Goal: Task Accomplishment & Management: Manage account settings

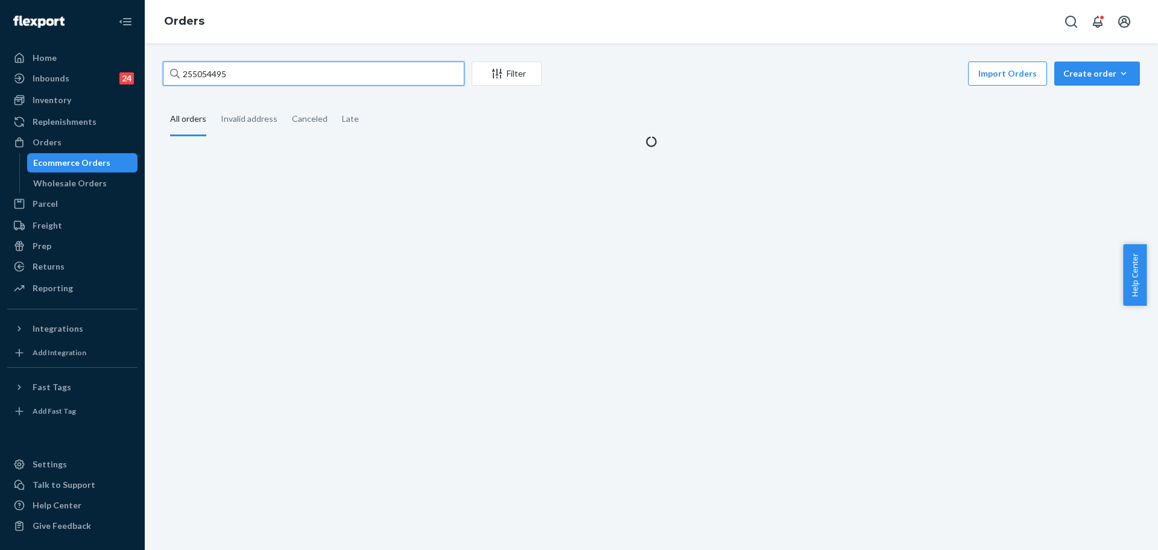
click at [254, 81] on input "255054495" at bounding box center [313, 73] width 301 height 24
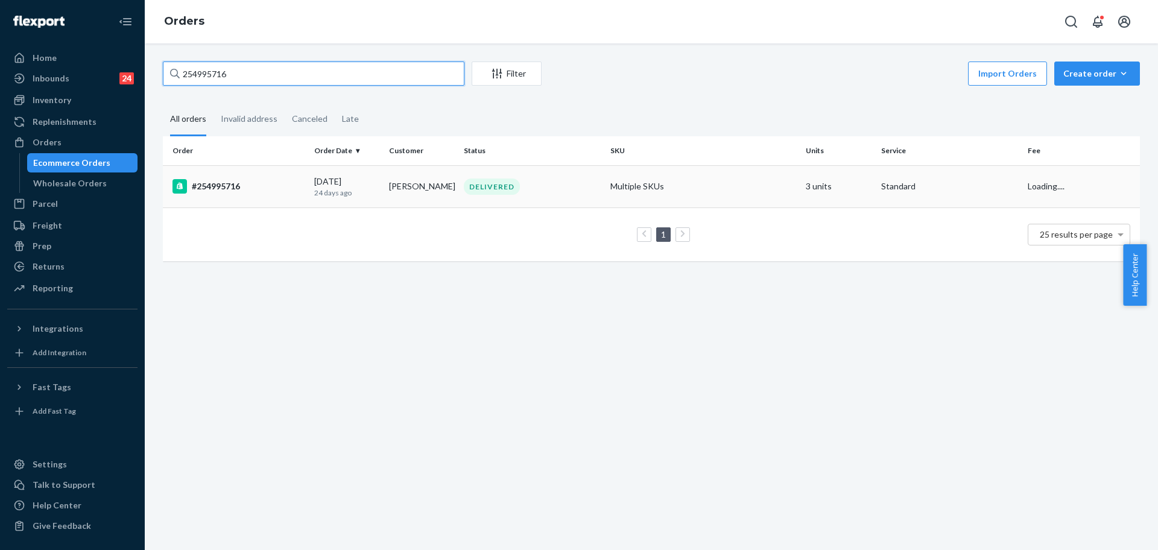
type input "254995716"
click at [564, 179] on div "DELIVERED" at bounding box center [532, 186] width 142 height 16
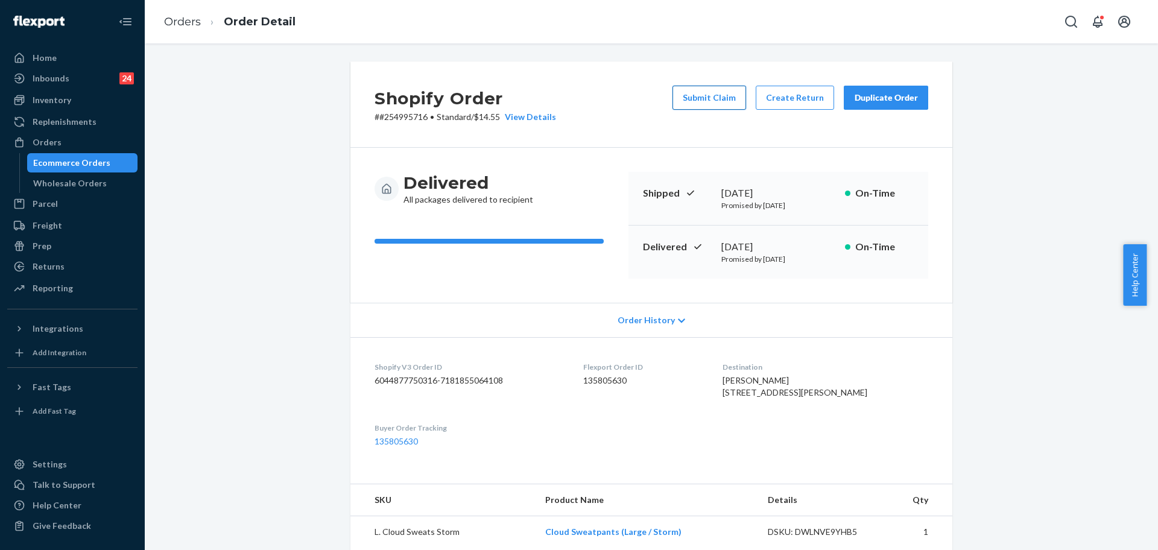
click at [720, 97] on button "Submit Claim" at bounding box center [709, 98] width 74 height 24
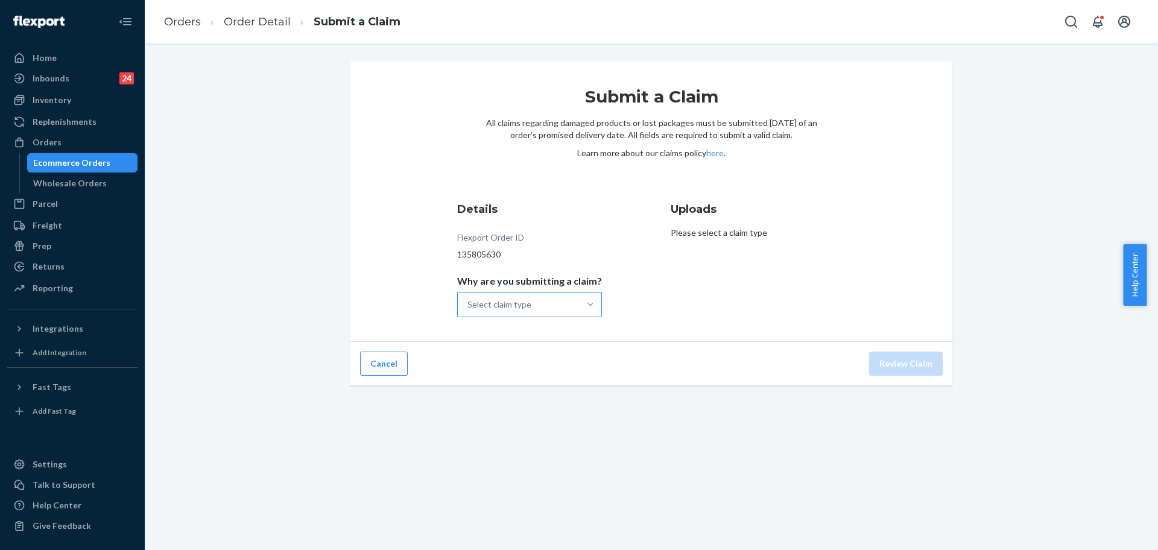
click at [579, 302] on div at bounding box center [590, 304] width 22 height 12
click at [468, 302] on input "Why are you submitting a claim? Select claim type" at bounding box center [467, 304] width 1 height 12
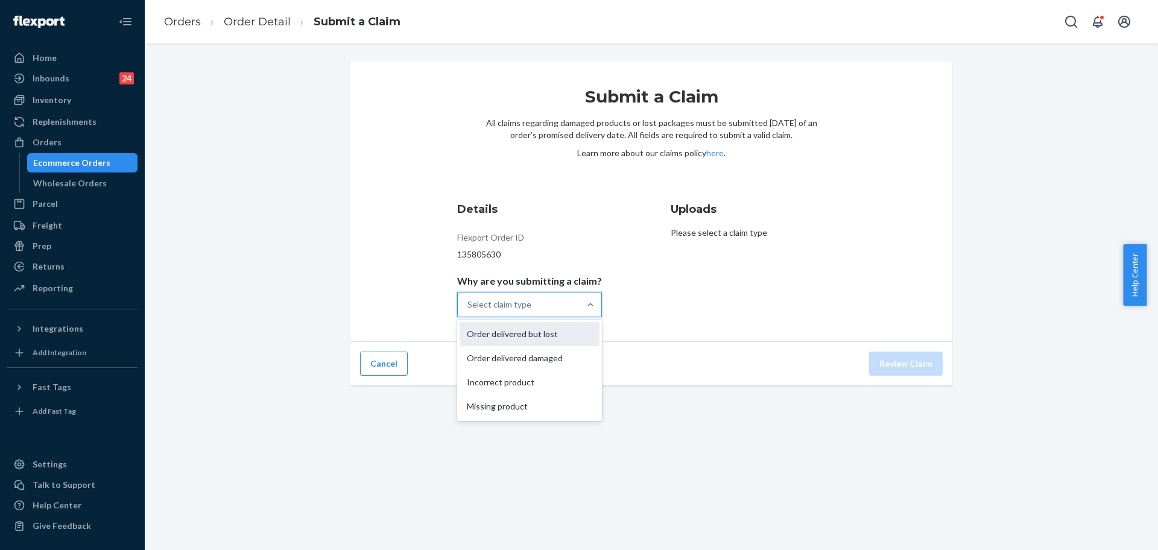
click at [532, 339] on div "Order delivered but lost" at bounding box center [529, 334] width 140 height 24
click at [468, 310] on input "Why are you submitting a claim? option Order delivered damaged focused, 2 of 4.…" at bounding box center [467, 304] width 1 height 12
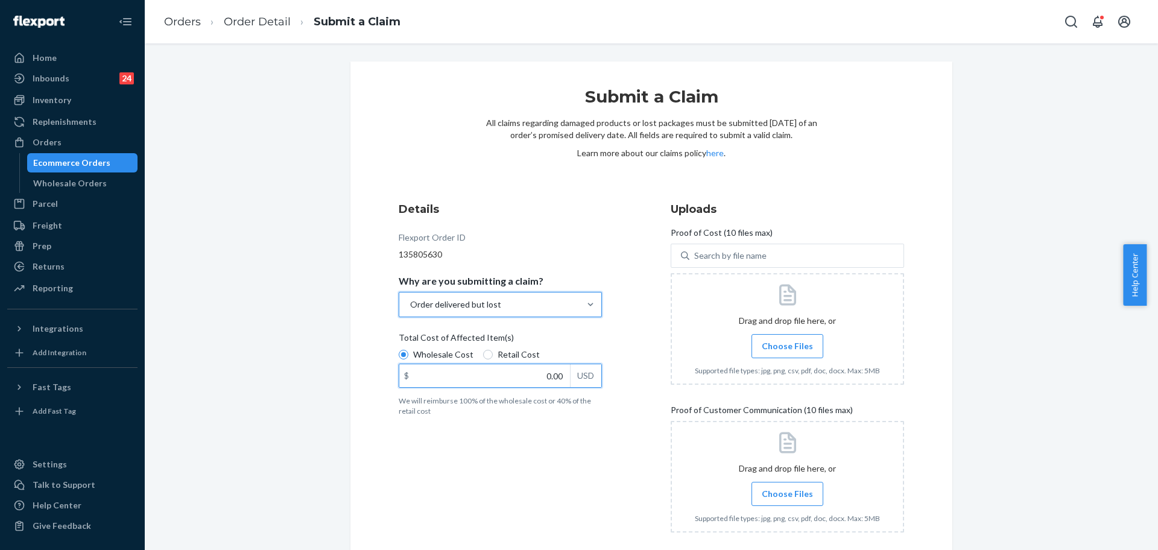
click at [541, 375] on input "0.00" at bounding box center [484, 375] width 171 height 23
type input "111.00"
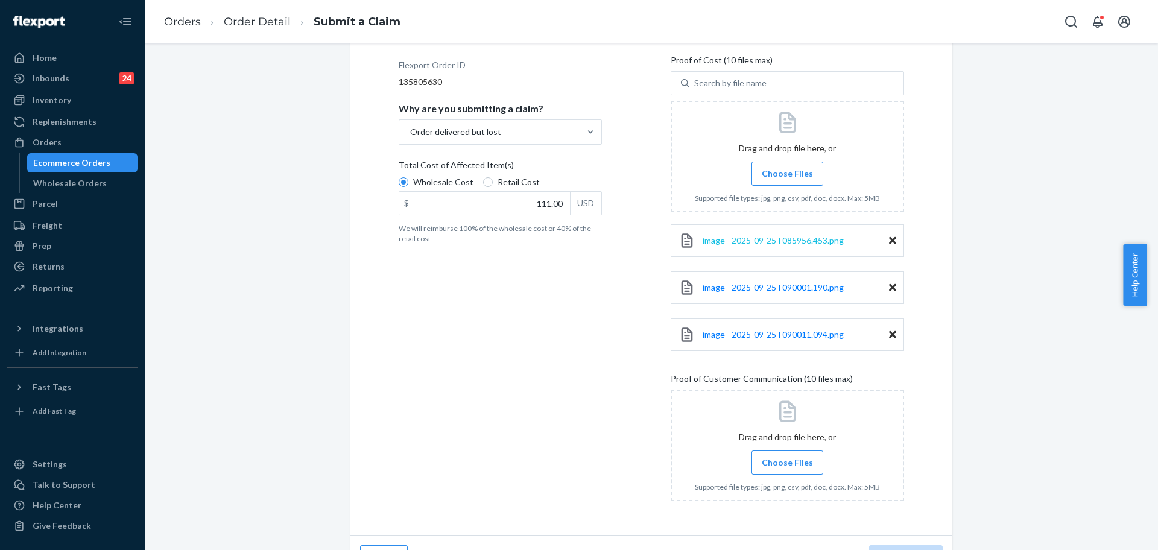
scroll to position [202, 0]
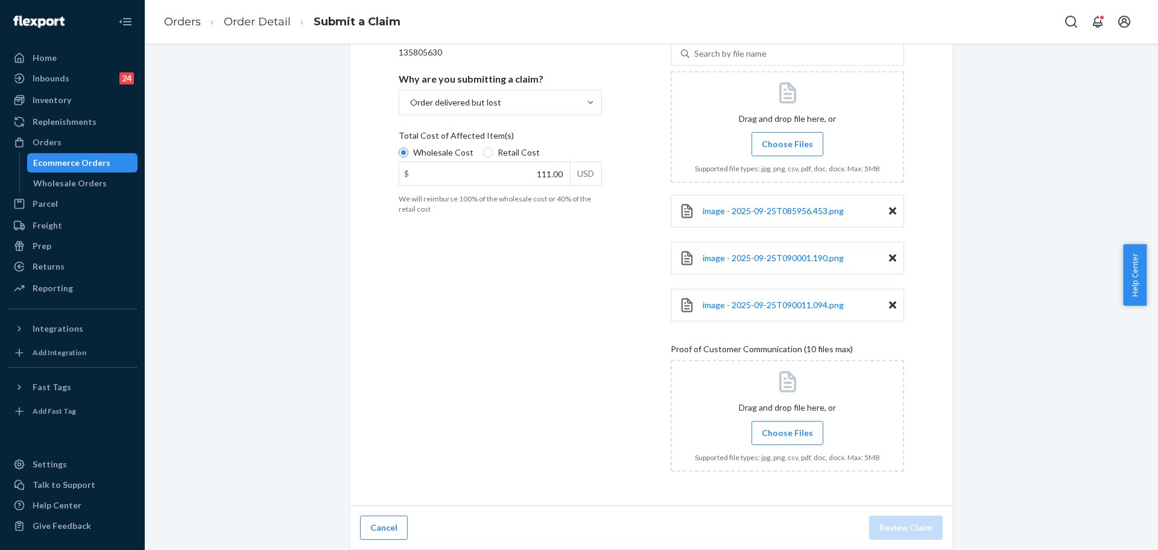
click at [1057, 224] on div "Submit a Claim All claims regarding damaged products or lost packages must be s…" at bounding box center [651, 205] width 995 height 690
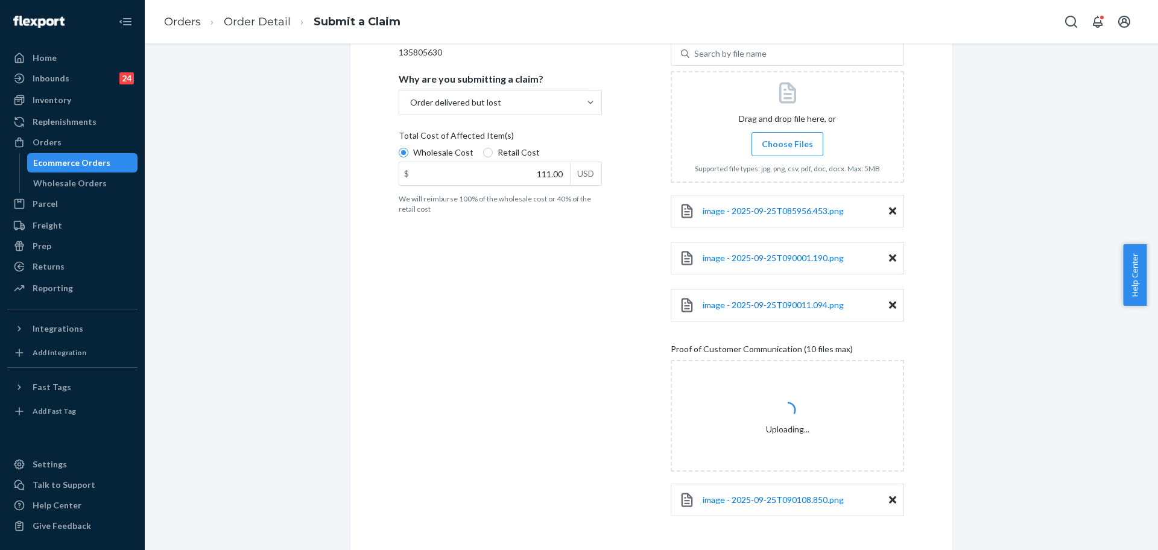
click at [505, 377] on div "Details Flexport Order ID 135805630 Why are you submitting a claim? Order deliv…" at bounding box center [515, 263] width 233 height 543
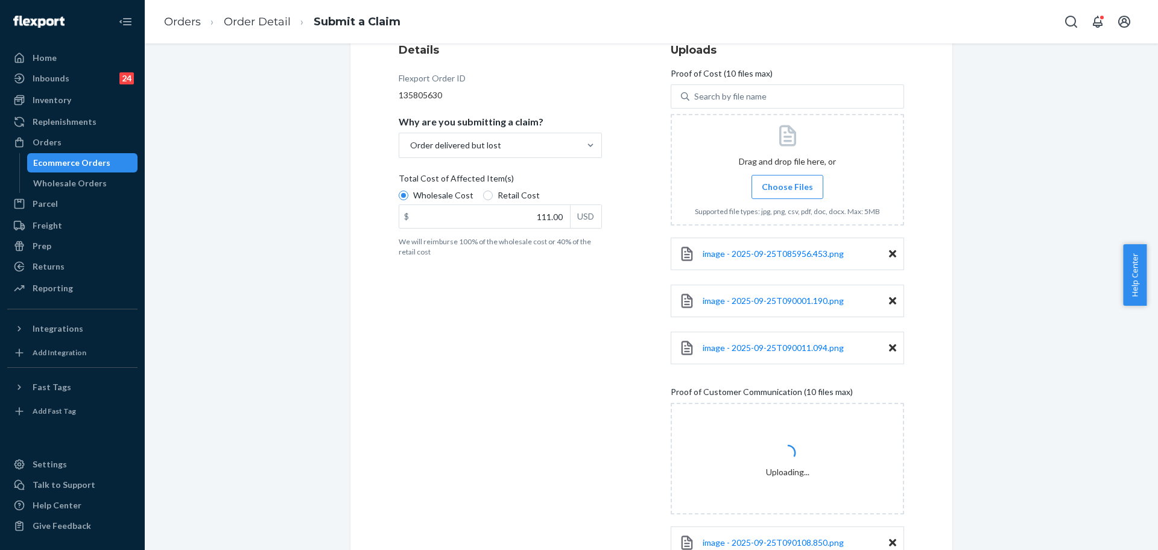
scroll to position [249, 0]
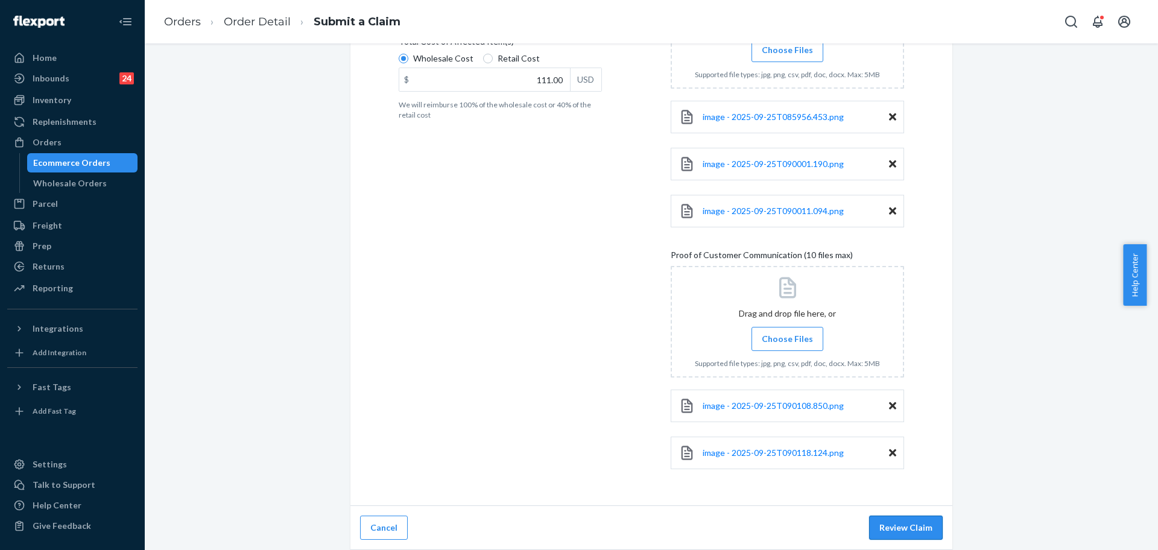
click at [901, 538] on button "Review Claim" at bounding box center [906, 527] width 74 height 24
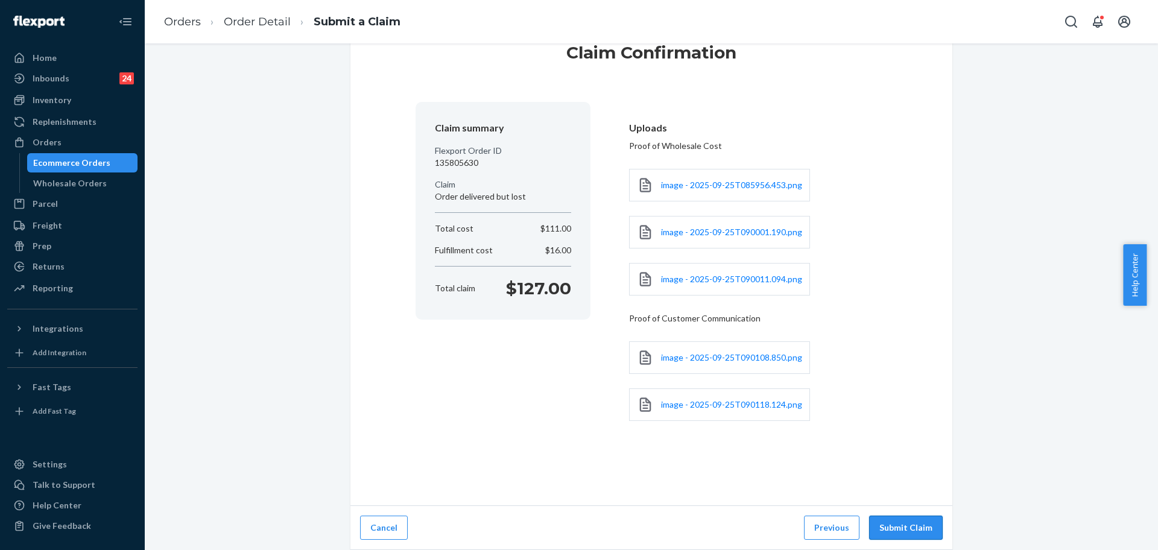
scroll to position [44, 0]
click at [901, 528] on button "Submit Claim" at bounding box center [906, 527] width 74 height 24
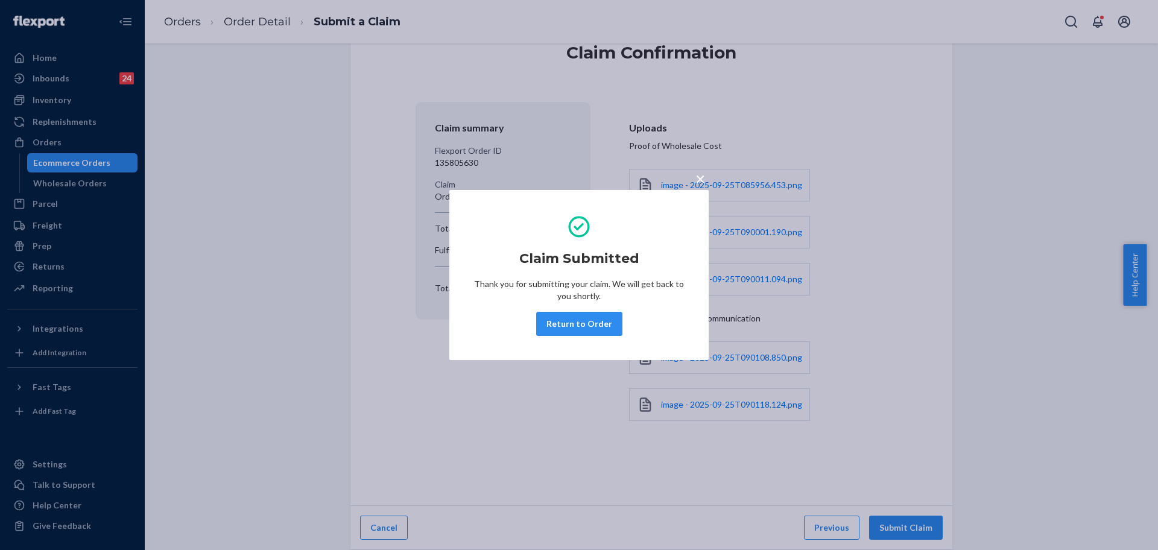
click at [550, 359] on div "× Claim Submitted Thank you for submitting your claim. We will get back to you …" at bounding box center [578, 275] width 259 height 170
click at [591, 330] on button "Return to Order" at bounding box center [579, 324] width 86 height 24
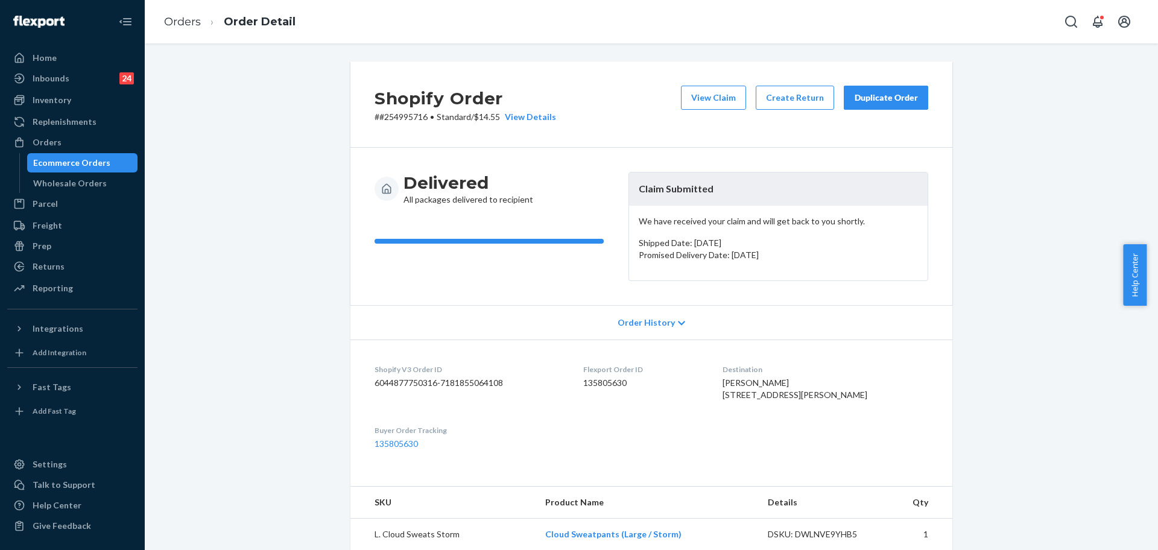
click at [379, 115] on p "# #254995716 • Standard / $14.55 View Details" at bounding box center [464, 117] width 181 height 12
copy p "254995716"
click at [83, 143] on div "Orders" at bounding box center [72, 142] width 128 height 17
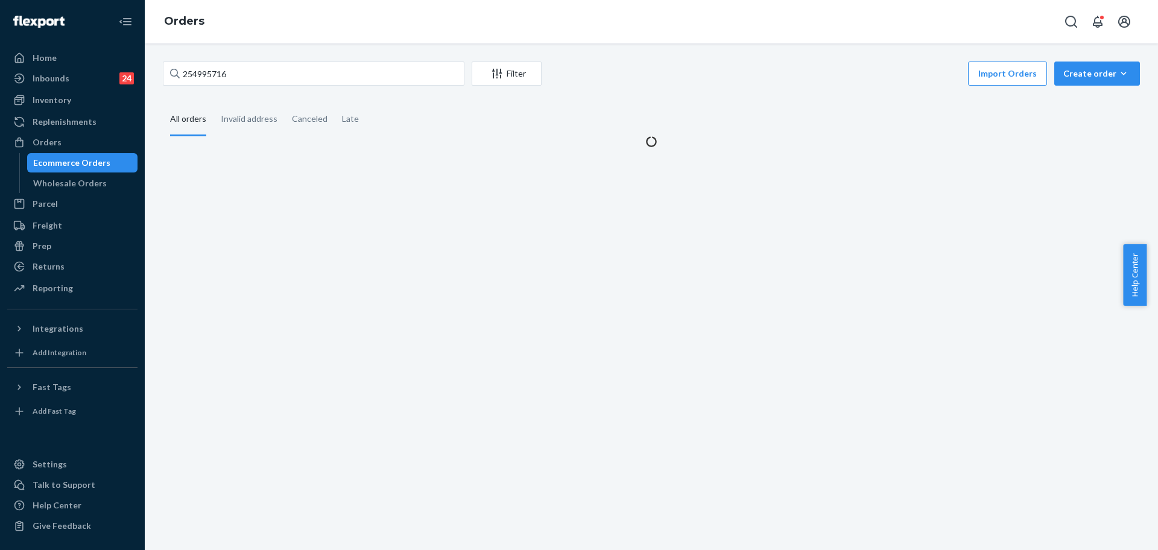
click at [295, 86] on div "254995716 Filter Import Orders Create order Ecommerce order Removal order" at bounding box center [651, 74] width 977 height 27
click at [297, 77] on input "254995716" at bounding box center [313, 73] width 301 height 24
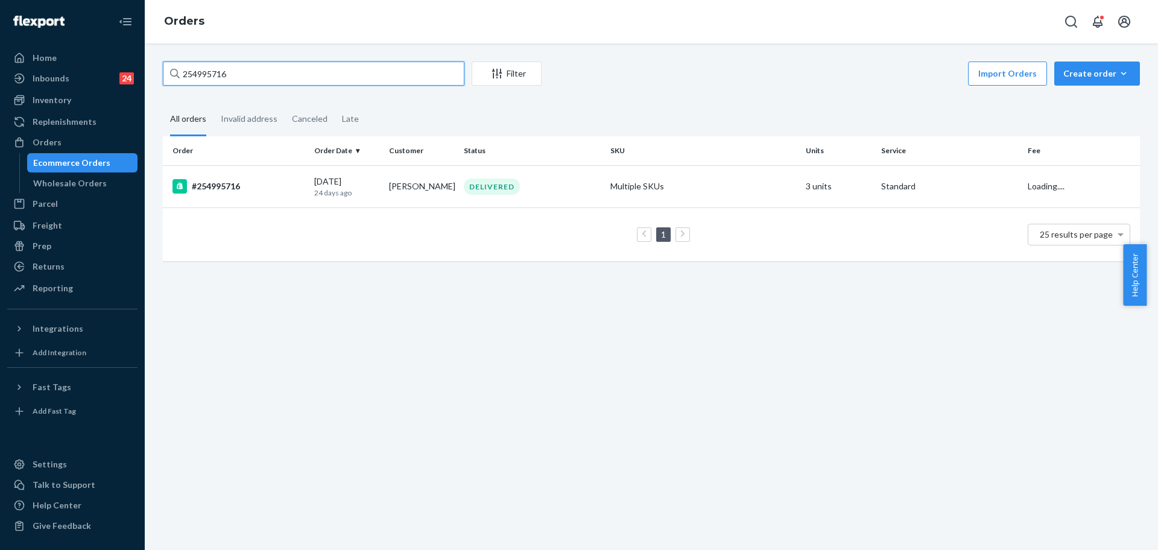
click at [297, 77] on input "254995716" at bounding box center [313, 73] width 301 height 24
paste input "5178514"
type input "255178514"
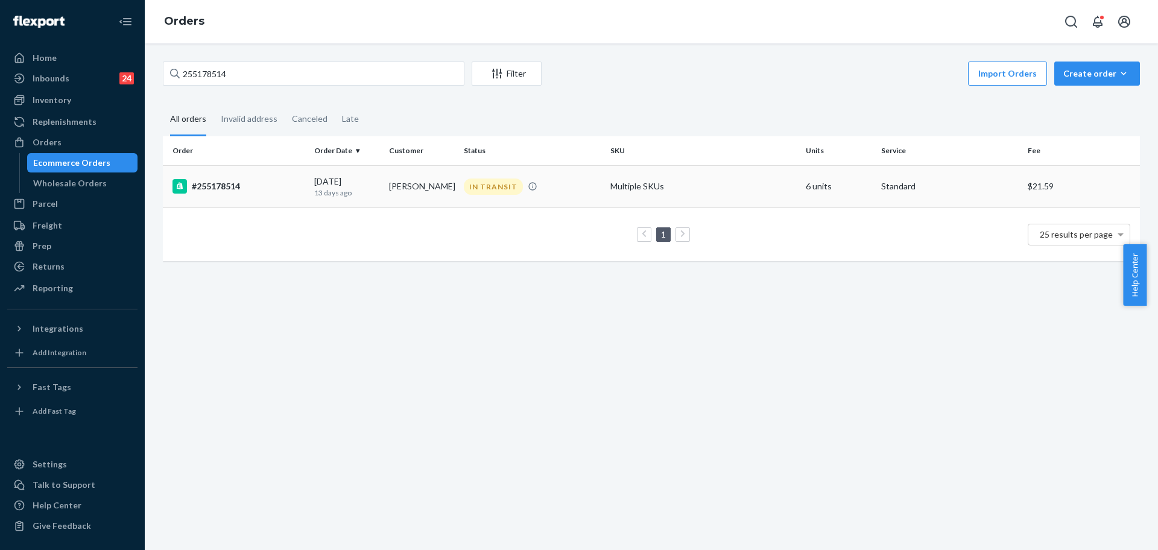
click at [681, 181] on td "Multiple SKUs" at bounding box center [702, 186] width 195 height 42
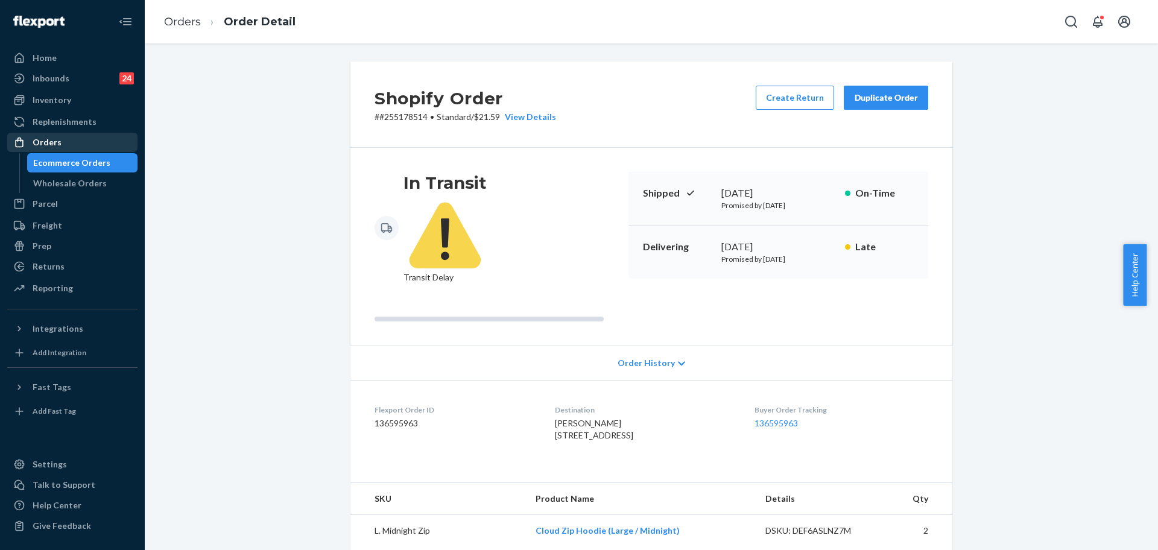
click at [91, 142] on div "Orders" at bounding box center [72, 142] width 128 height 17
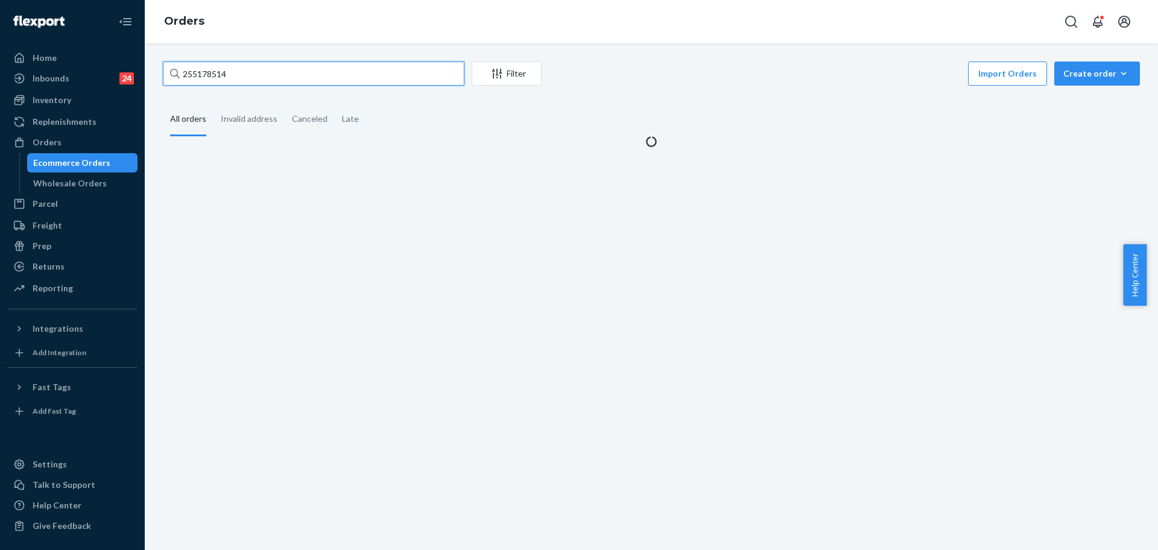
click at [257, 75] on input "255178514" at bounding box center [313, 73] width 301 height 24
paste input "34689"
type input "255134689"
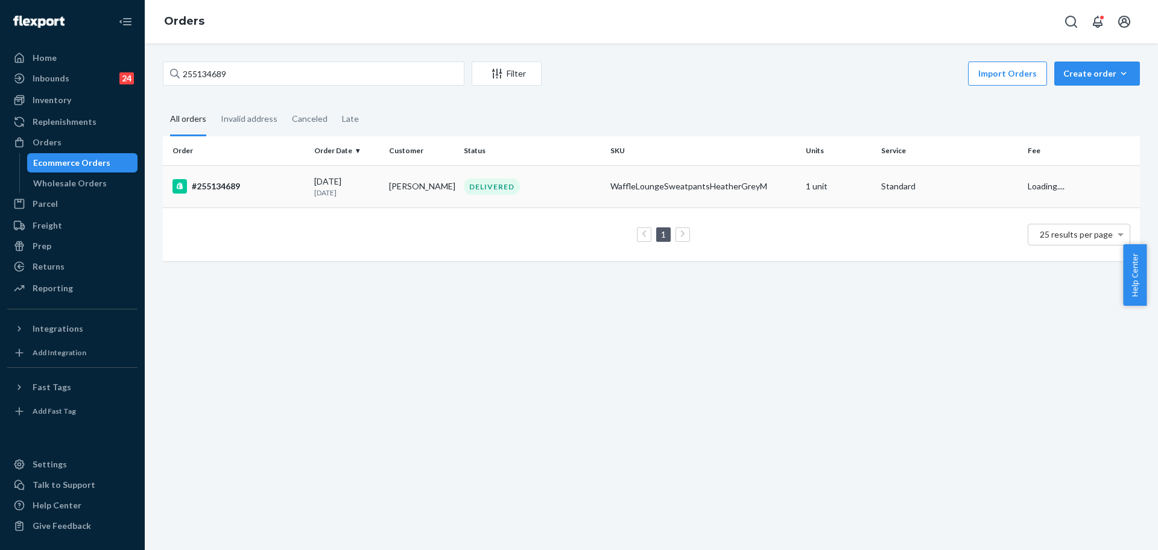
click at [674, 180] on div "WaffleLoungeSweatpantsHeatherGreyM" at bounding box center [703, 186] width 186 height 12
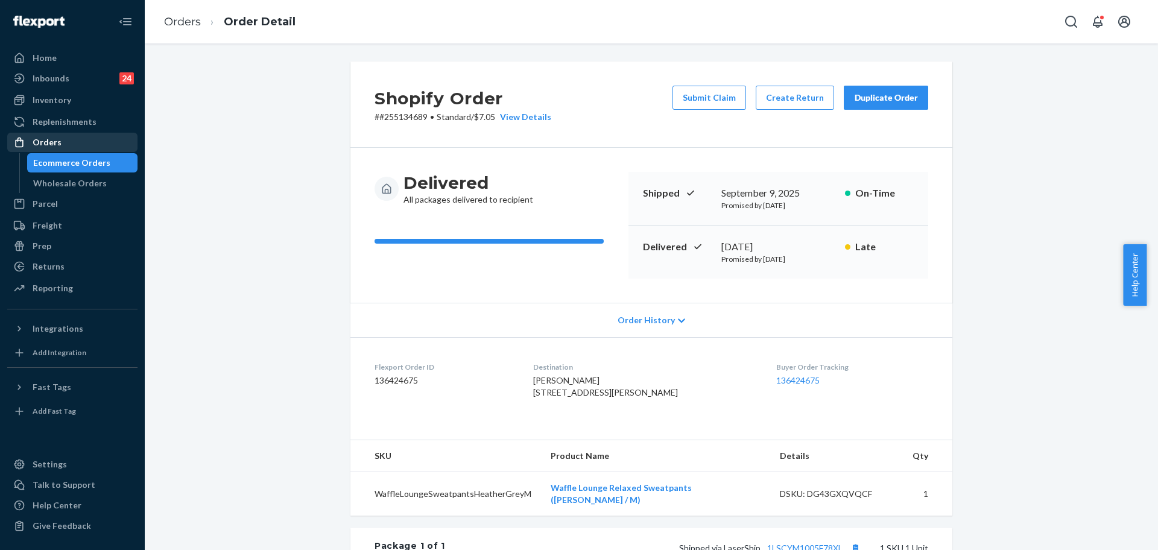
click at [49, 146] on div "Orders" at bounding box center [47, 142] width 29 height 12
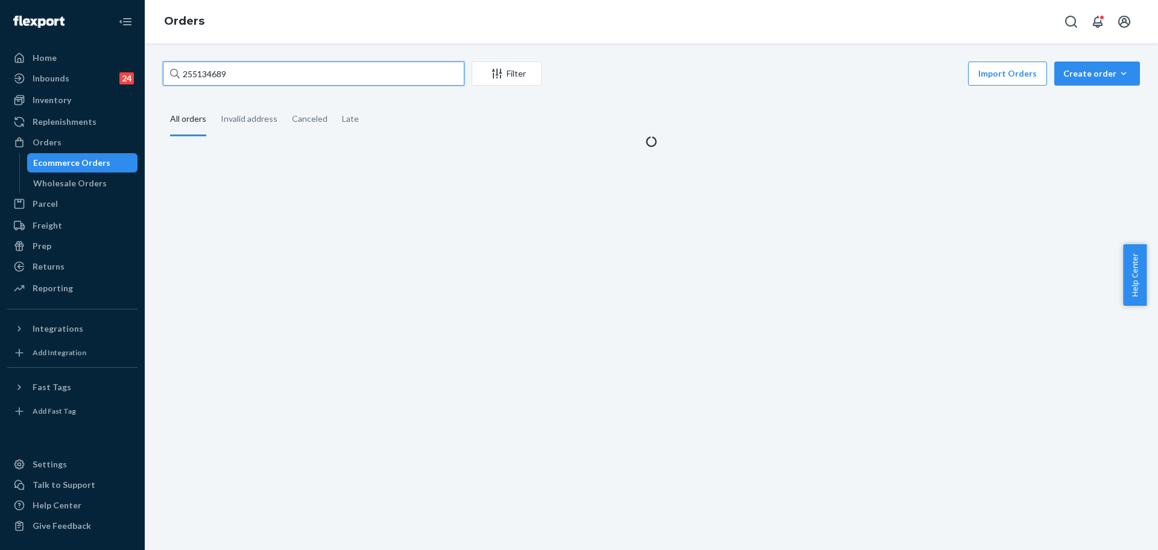
click at [310, 81] on input "255134689" at bounding box center [313, 73] width 301 height 24
click at [310, 80] on input "255134689" at bounding box center [313, 73] width 301 height 24
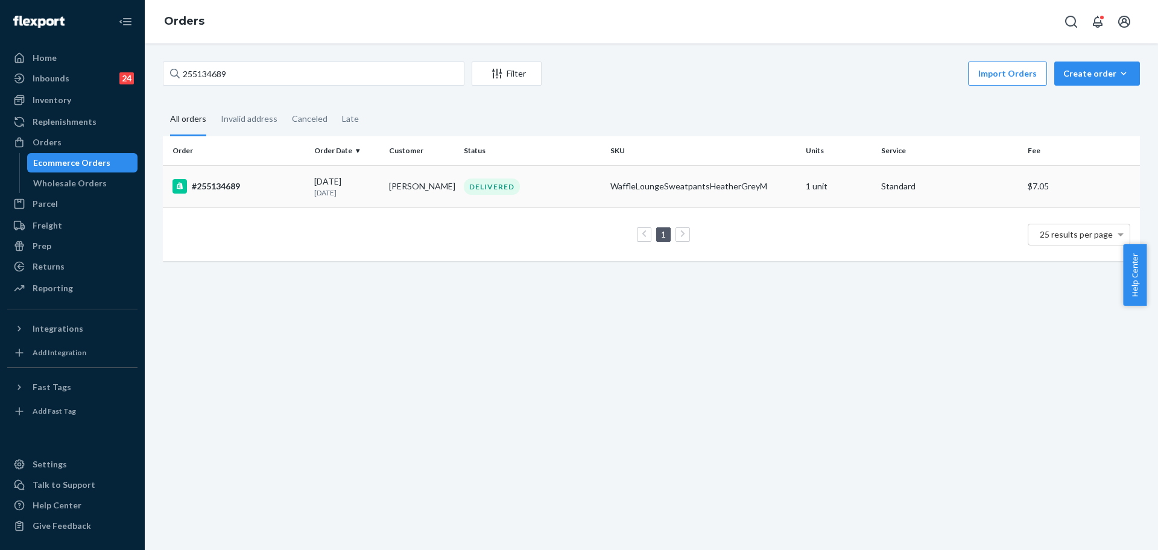
click at [584, 183] on div "DELIVERED" at bounding box center [532, 186] width 142 height 16
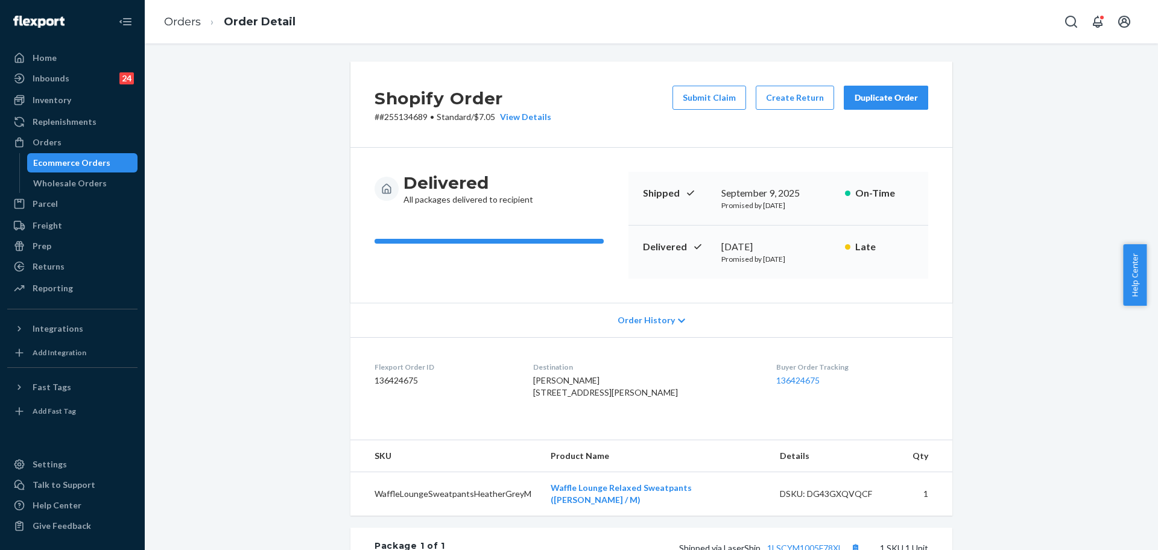
click at [705, 83] on div "Shopify Order # #255134689 • Standard / $7.05 View Details Submit Claim Create …" at bounding box center [651, 104] width 602 height 86
click at [704, 92] on button "Submit Claim" at bounding box center [709, 98] width 74 height 24
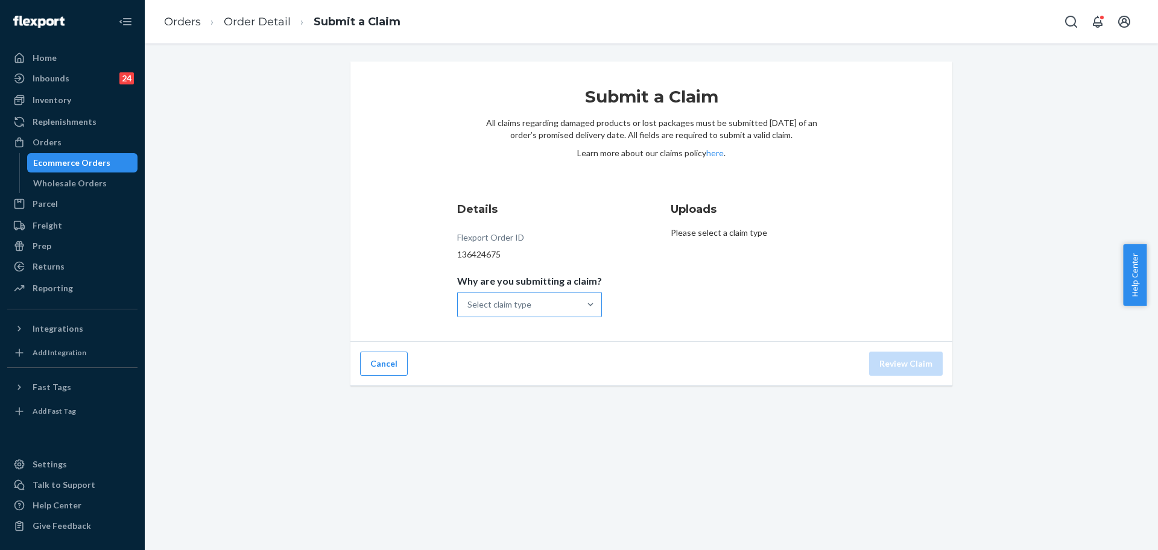
click at [511, 300] on div "Select claim type" at bounding box center [499, 304] width 64 height 12
click at [468, 300] on input "Why are you submitting a claim? Select claim type" at bounding box center [467, 304] width 1 height 12
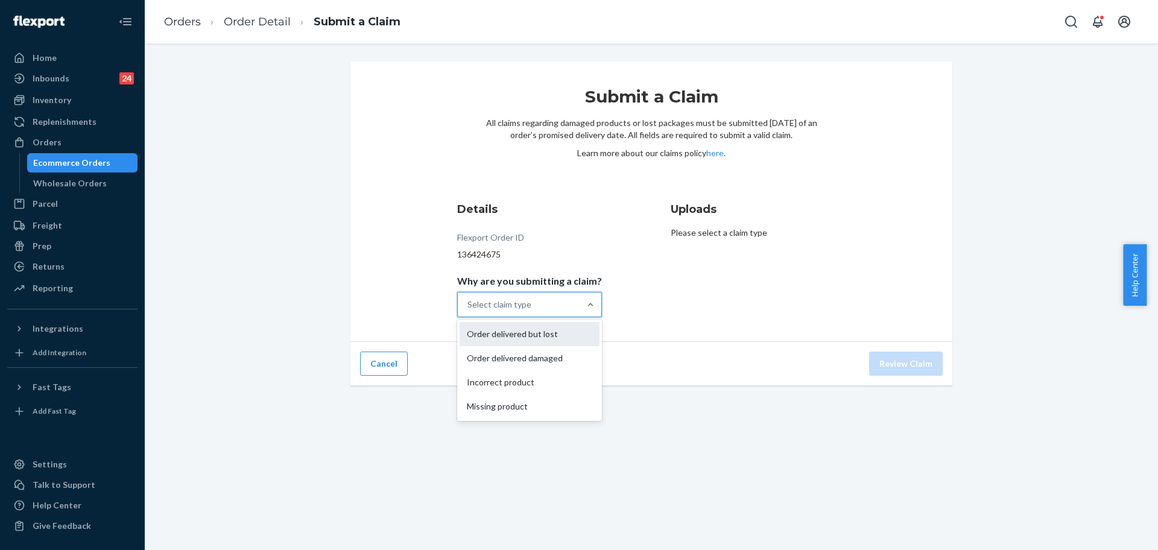
click at [548, 338] on div "Order delivered but lost" at bounding box center [529, 334] width 140 height 24
click at [468, 310] on input "Why are you submitting a claim? option Order delivered but lost focused, 1 of 4…" at bounding box center [467, 304] width 1 height 12
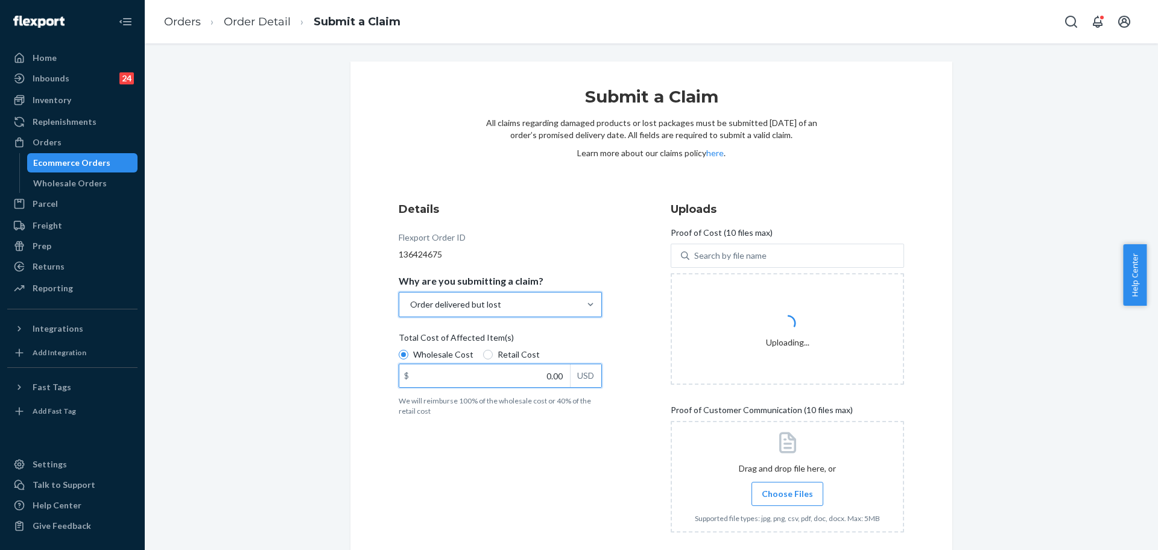
click at [549, 383] on input "0.00" at bounding box center [484, 375] width 171 height 23
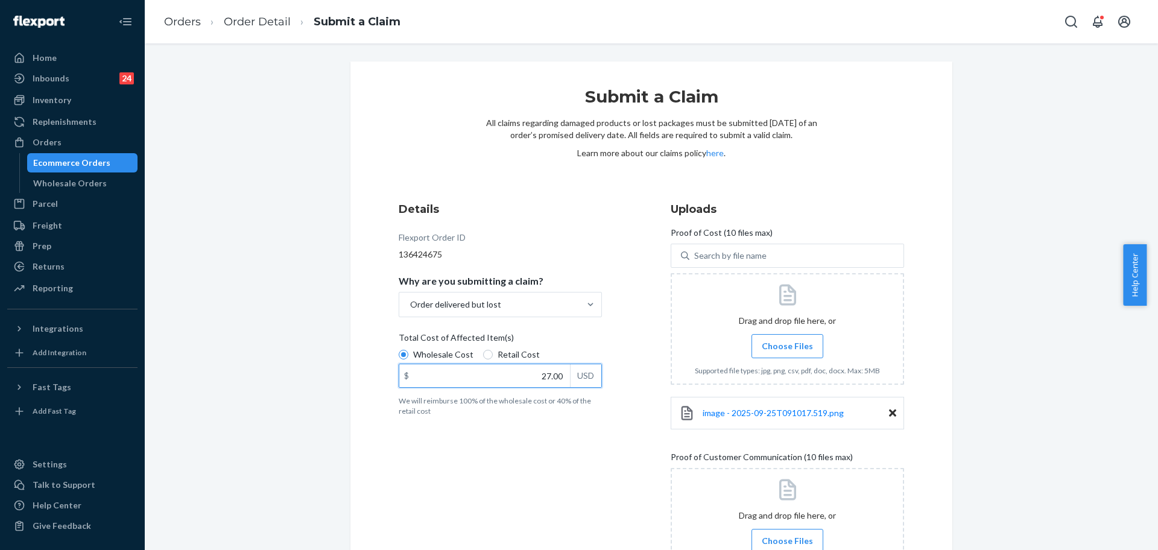
type input "27.00"
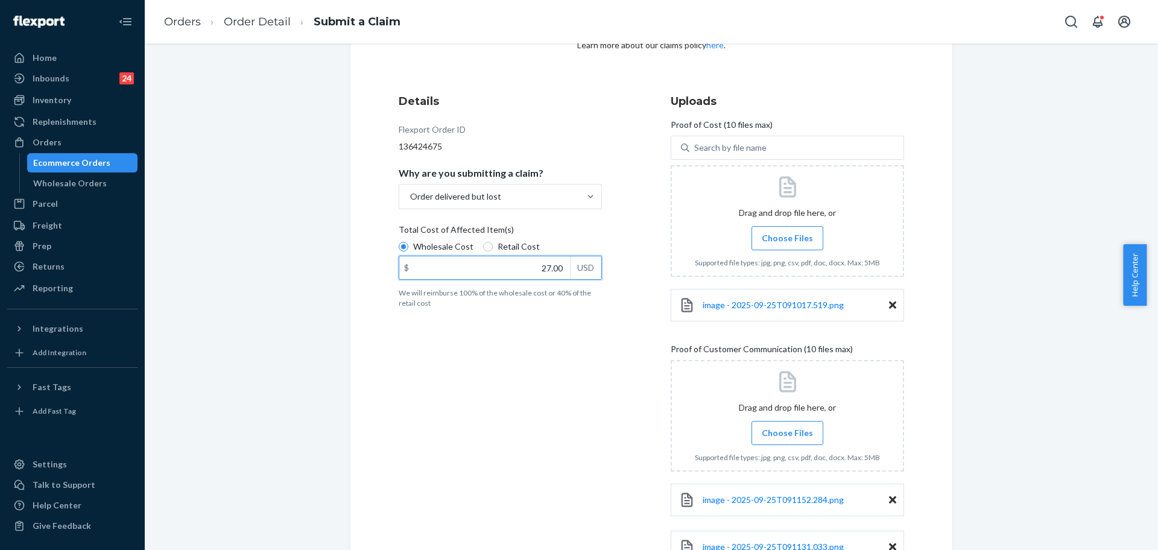
scroll to position [202, 0]
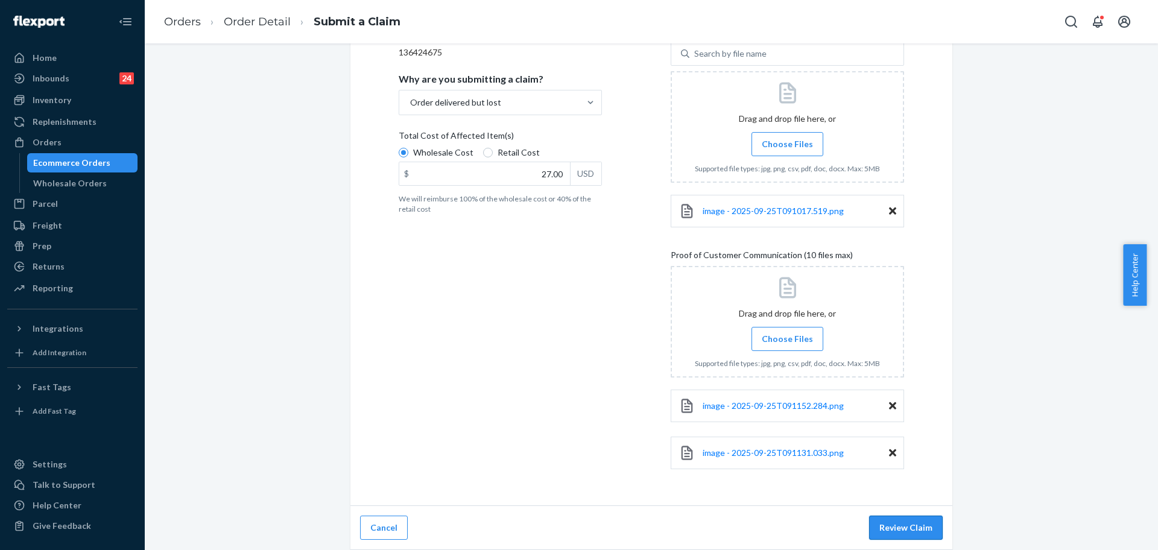
click at [869, 523] on button "Review Claim" at bounding box center [906, 527] width 74 height 24
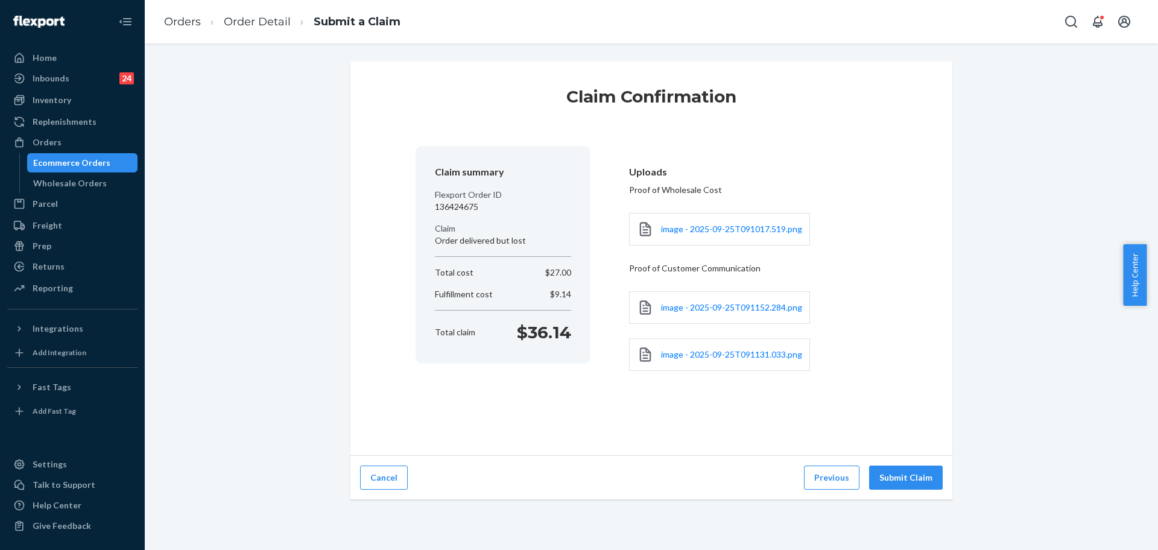
scroll to position [0, 0]
click at [868, 523] on div "Claim Confirmation Claim summary Flexport Order ID 136424675 Claim Order delive…" at bounding box center [651, 296] width 1013 height 506
click at [916, 478] on button "Submit Claim" at bounding box center [906, 477] width 74 height 24
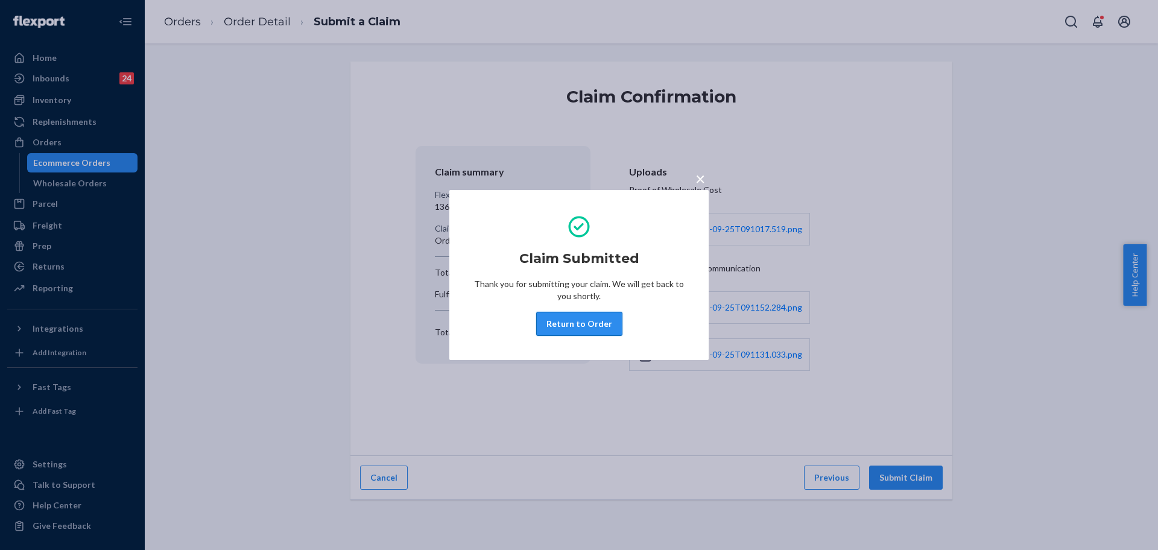
click at [596, 317] on button "Return to Order" at bounding box center [579, 324] width 86 height 24
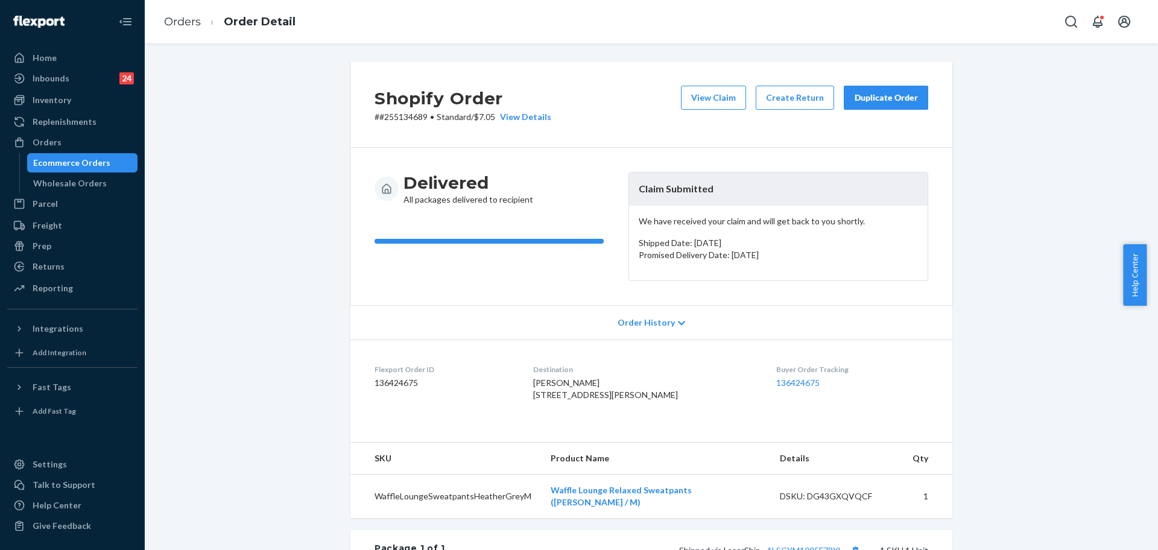
drag, startPoint x: 87, startPoint y: 142, endPoint x: 354, endPoint y: 49, distance: 282.6
click at [87, 142] on div "Orders" at bounding box center [72, 142] width 128 height 17
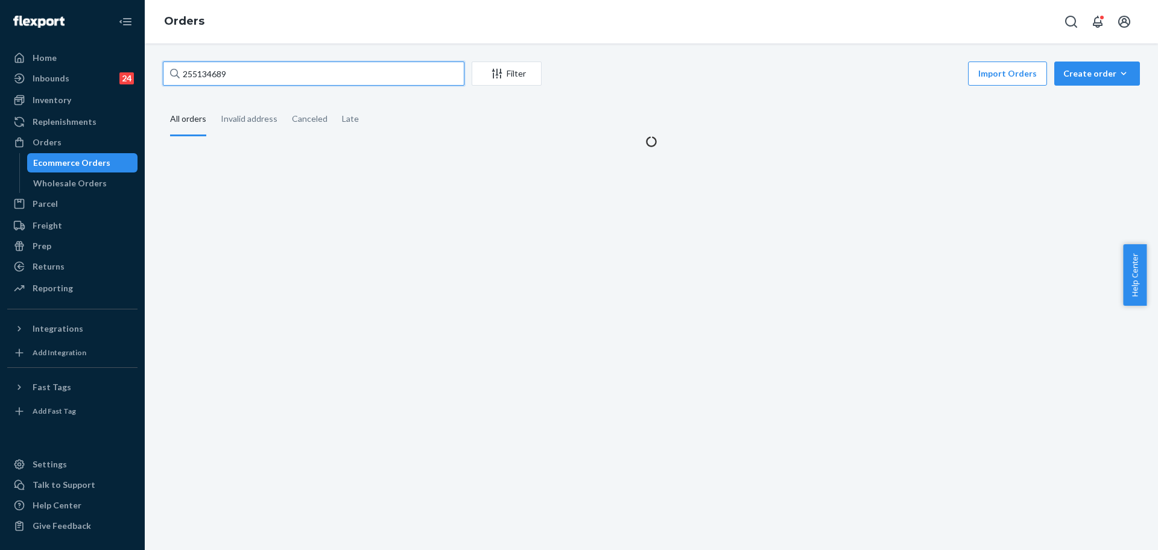
click at [354, 71] on input "255134689" at bounding box center [313, 73] width 301 height 24
drag, startPoint x: 354, startPoint y: 71, endPoint x: 483, endPoint y: 112, distance: 135.6
click at [357, 71] on input "255134689" at bounding box center [313, 73] width 301 height 24
paste input "1ZX8R1710360959545"
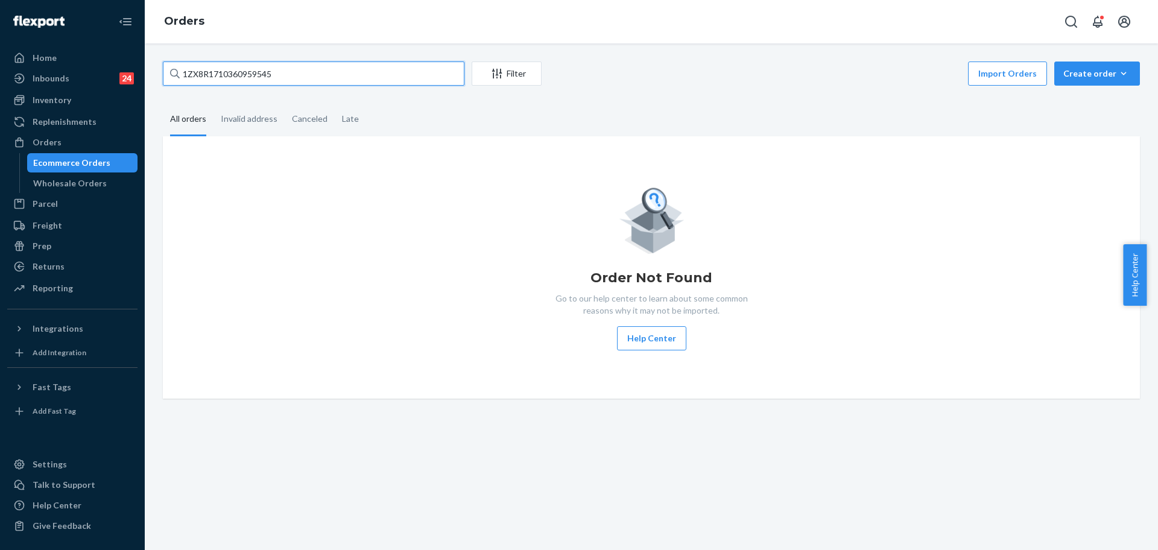
click at [341, 71] on input "1ZX8R1710360959545" at bounding box center [313, 73] width 301 height 24
paste input "254055852"
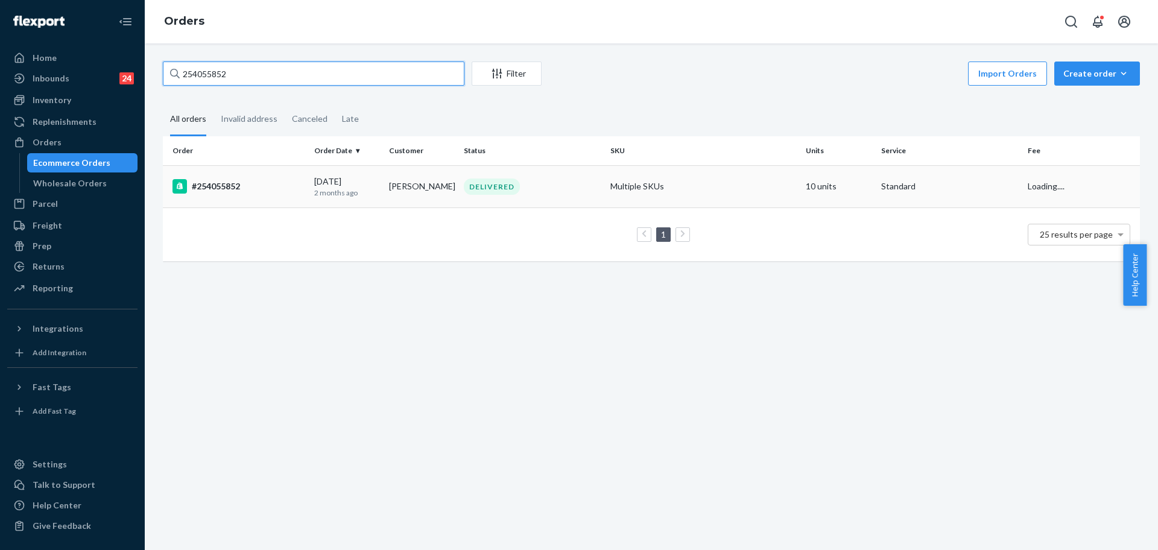
type input "254055852"
click at [522, 187] on div "DELIVERED" at bounding box center [532, 186] width 142 height 16
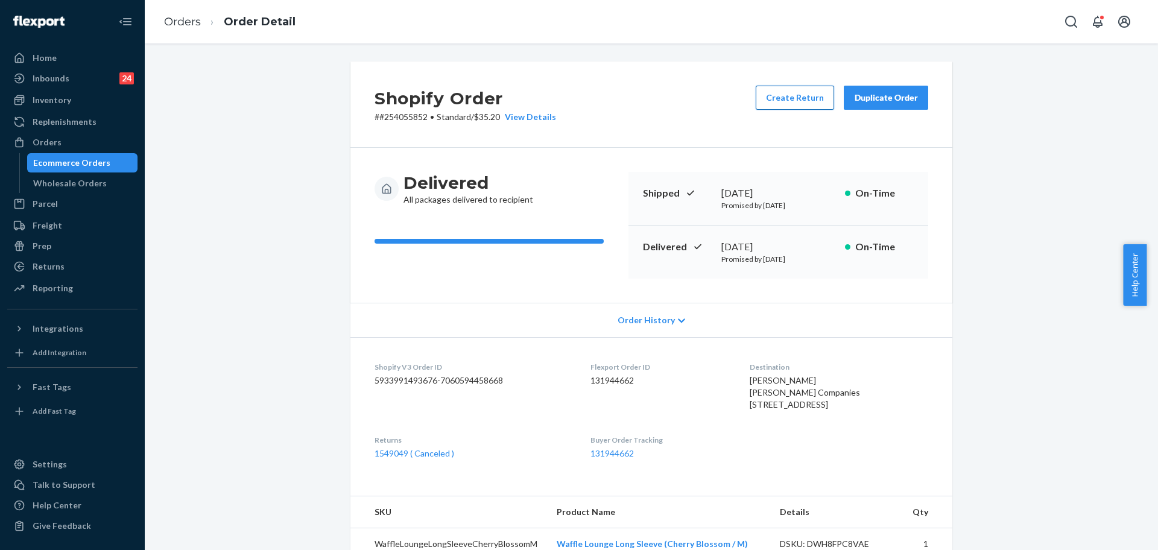
click at [797, 91] on button "Create Return" at bounding box center [794, 98] width 78 height 24
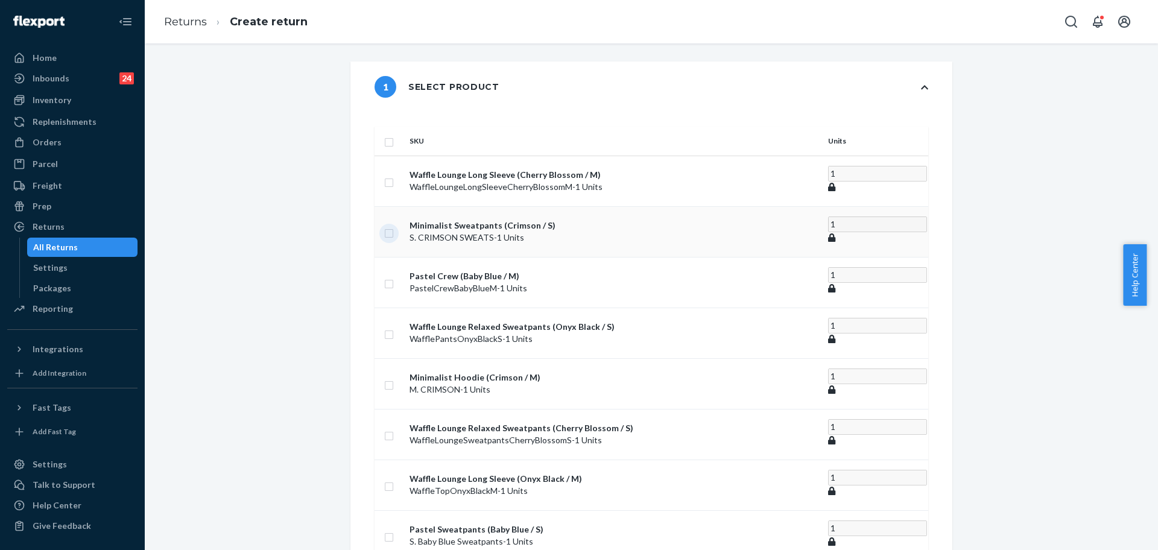
click at [394, 225] on input "checkbox" at bounding box center [389, 231] width 10 height 13
checkbox input "true"
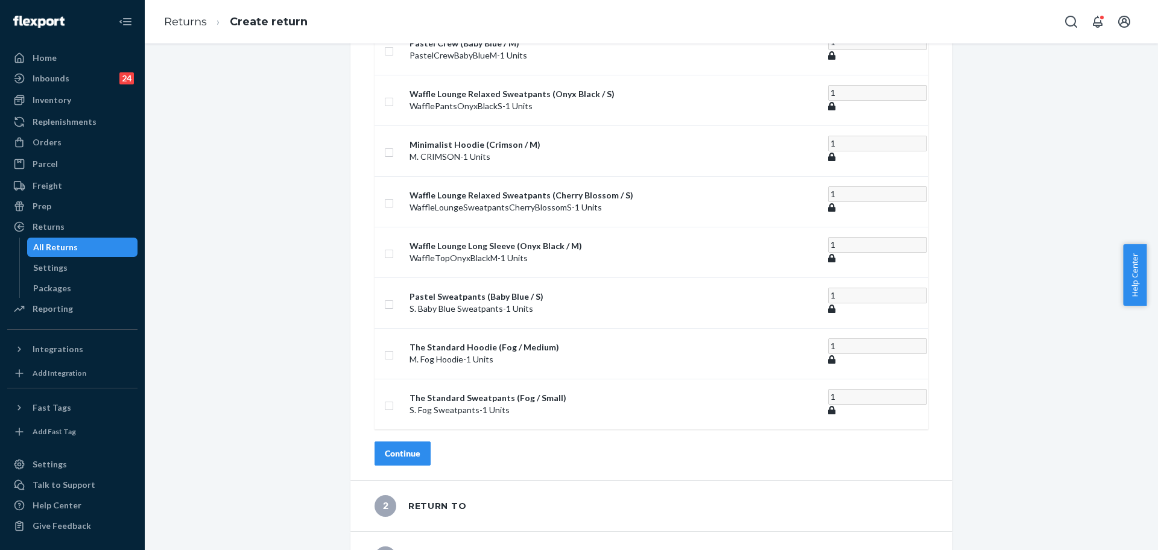
scroll to position [266, 0]
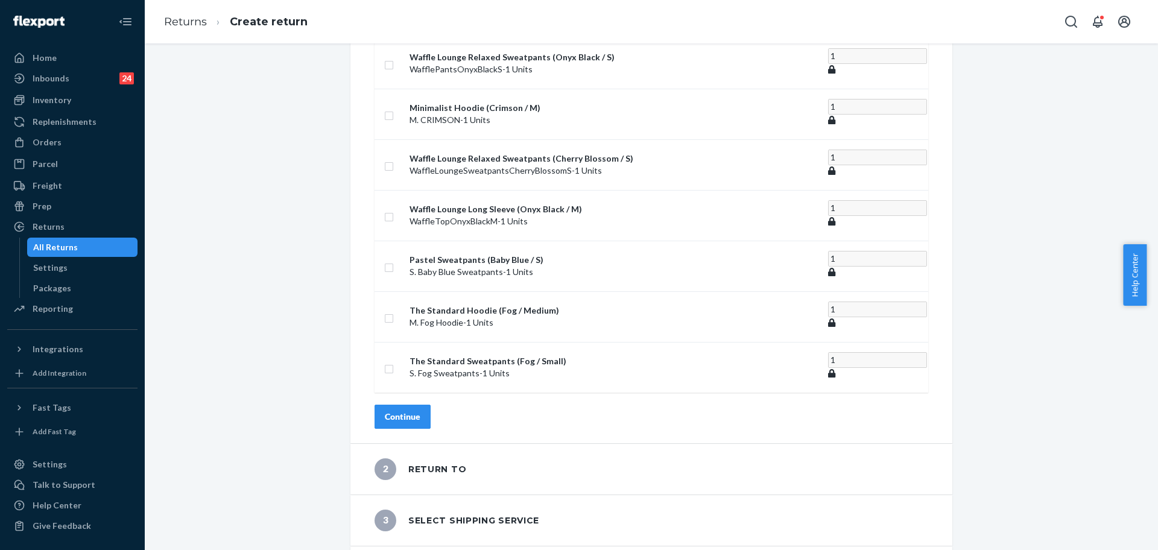
click at [430, 405] on button "Continue" at bounding box center [402, 417] width 56 height 24
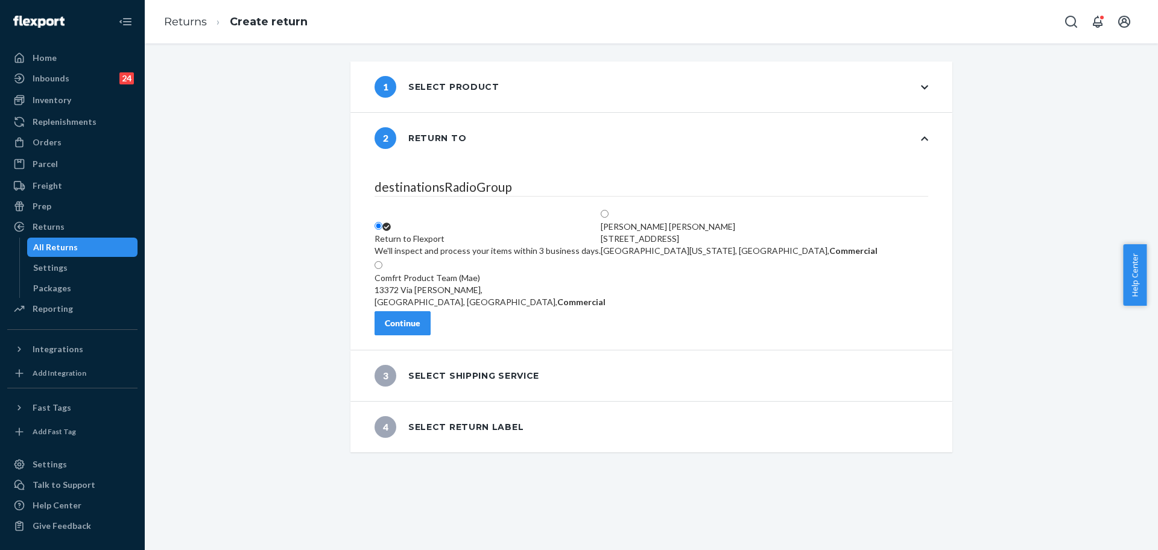
scroll to position [0, 0]
drag, startPoint x: 435, startPoint y: 333, endPoint x: 485, endPoint y: 331, distance: 50.1
click at [420, 329] on div "Continue" at bounding box center [403, 323] width 36 height 12
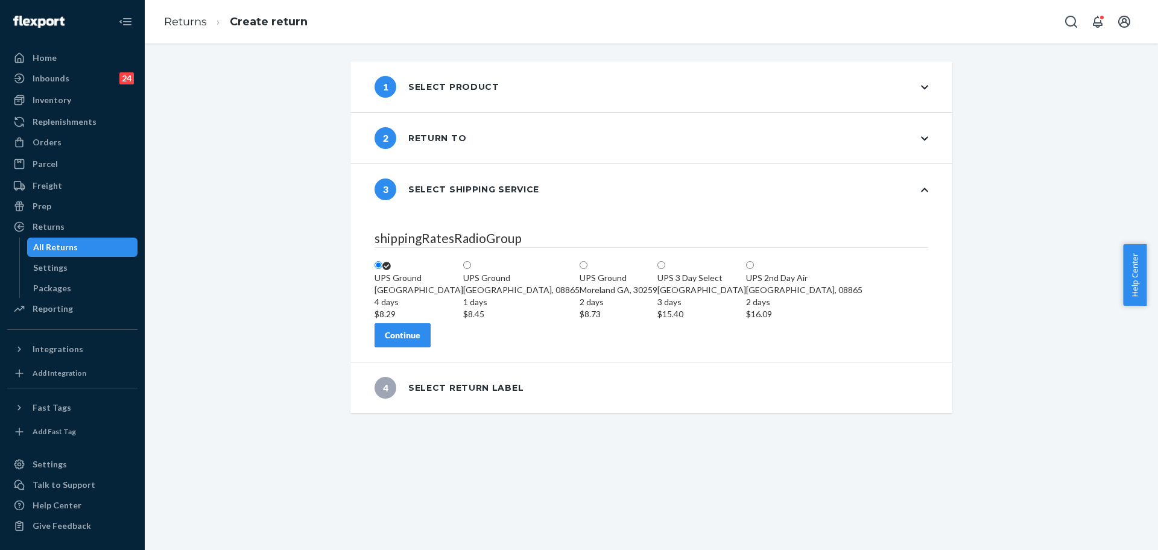
click at [429, 347] on button "Continue" at bounding box center [402, 335] width 56 height 24
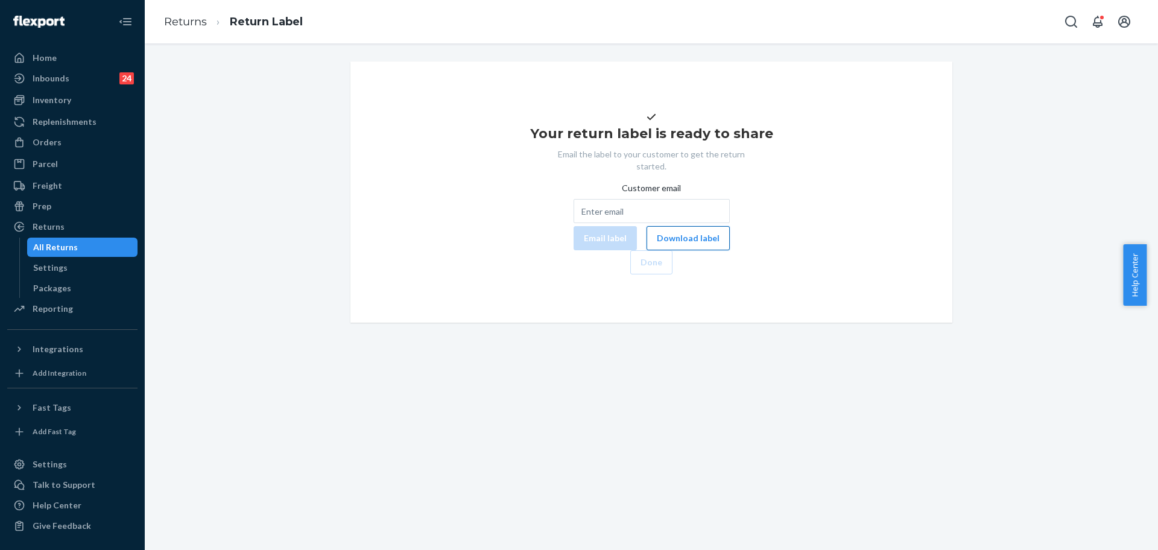
click at [646, 250] on button "Download label" at bounding box center [687, 238] width 83 height 24
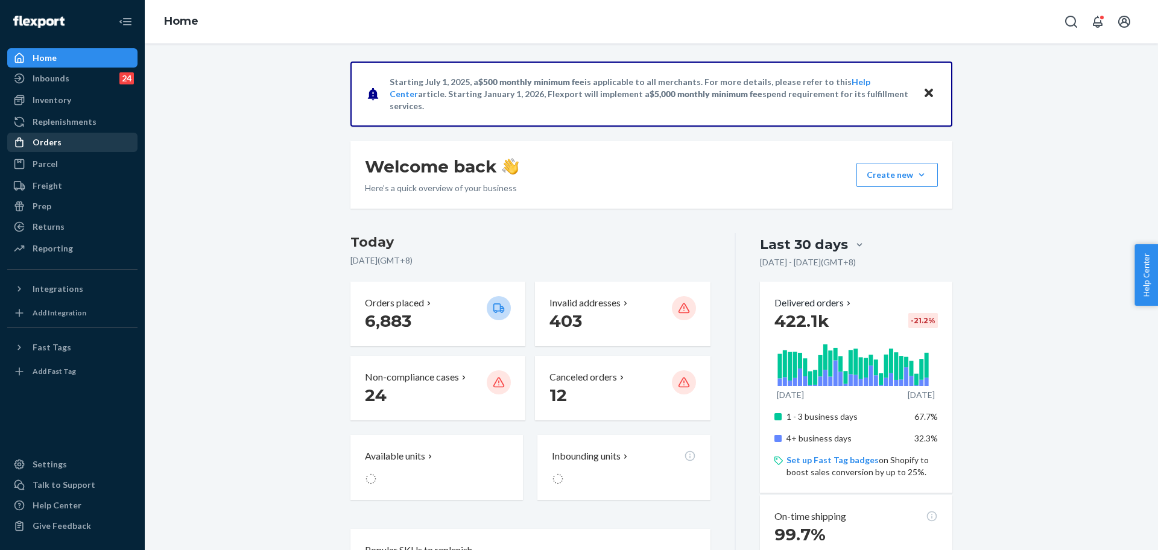
click at [50, 142] on div "Orders" at bounding box center [47, 142] width 29 height 12
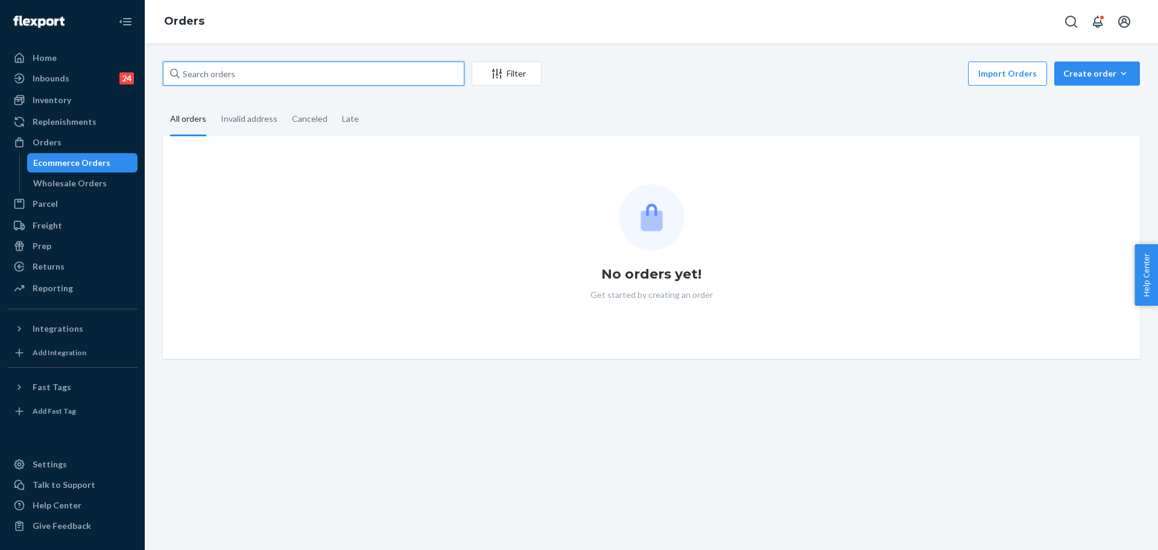
click at [289, 80] on input "text" at bounding box center [313, 73] width 301 height 24
paste input "255176293"
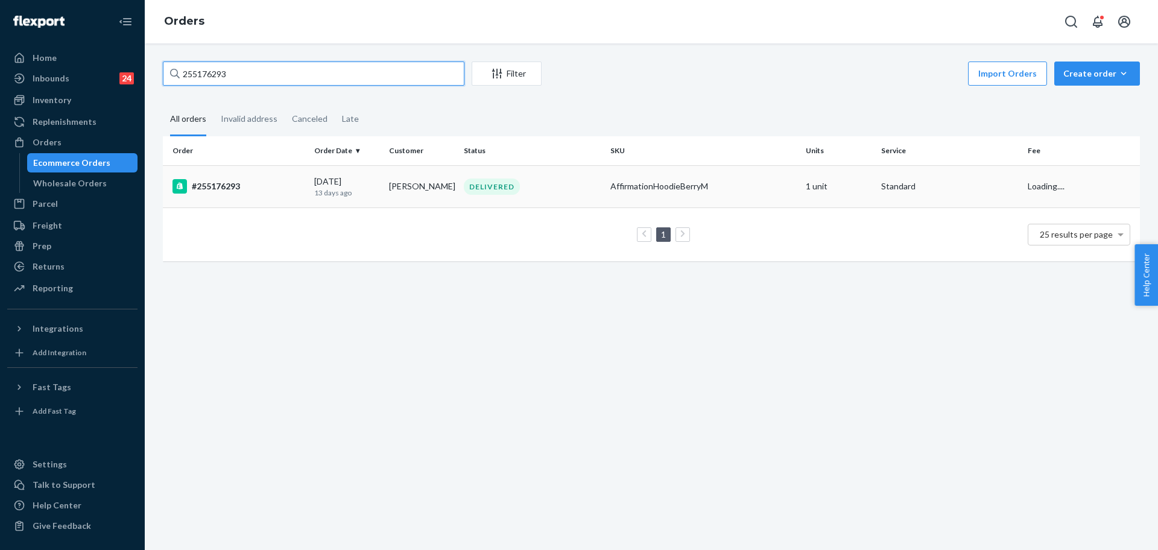
type input "255176293"
click at [656, 184] on div "AffirmationHoodieBerryM" at bounding box center [703, 186] width 186 height 12
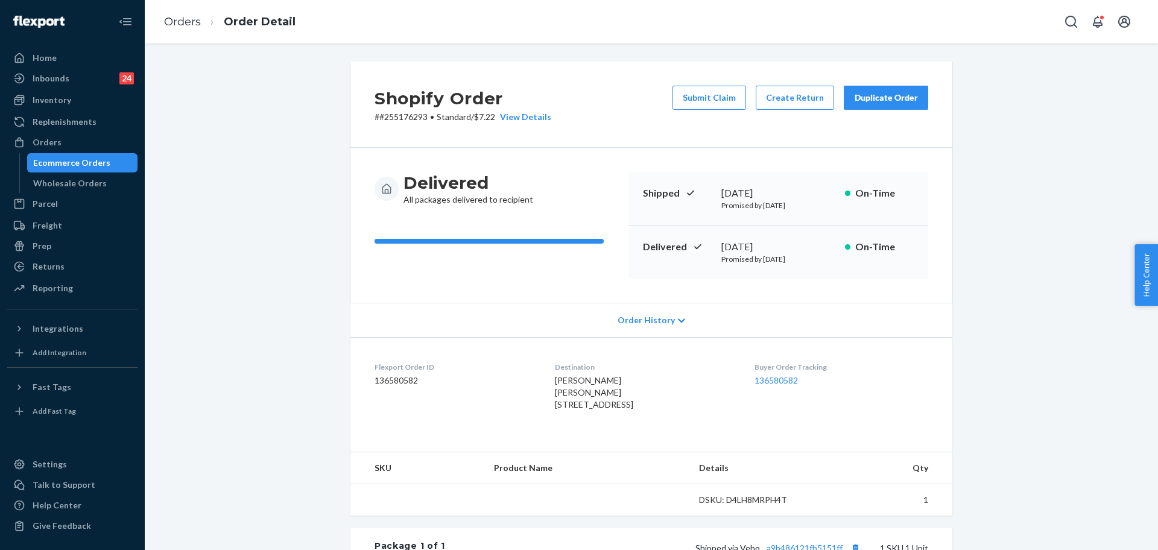
scroll to position [262, 0]
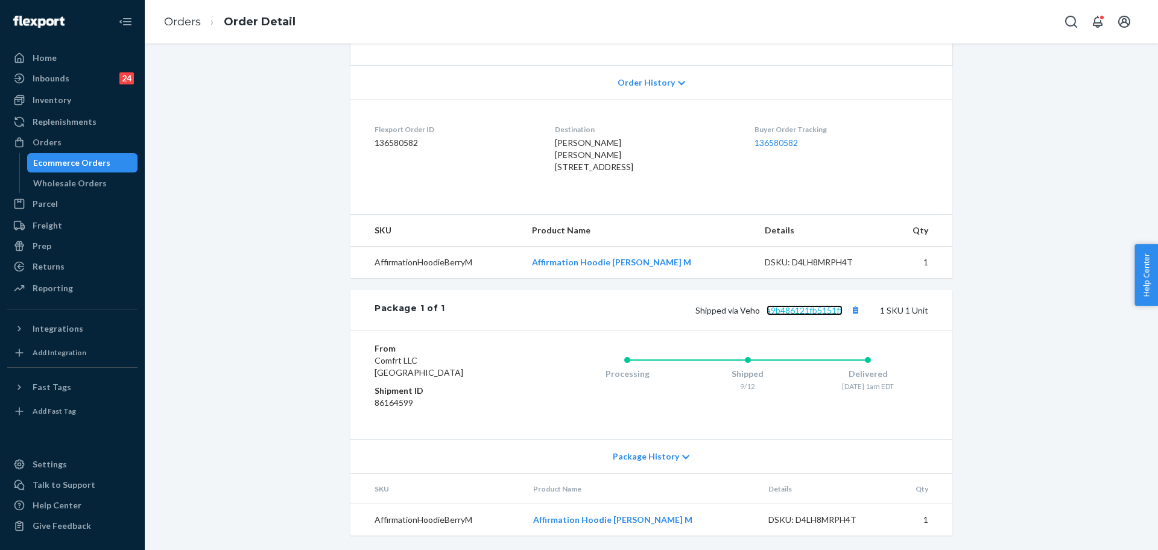
click at [829, 306] on link "a9b486121fb5151ff" at bounding box center [804, 310] width 76 height 10
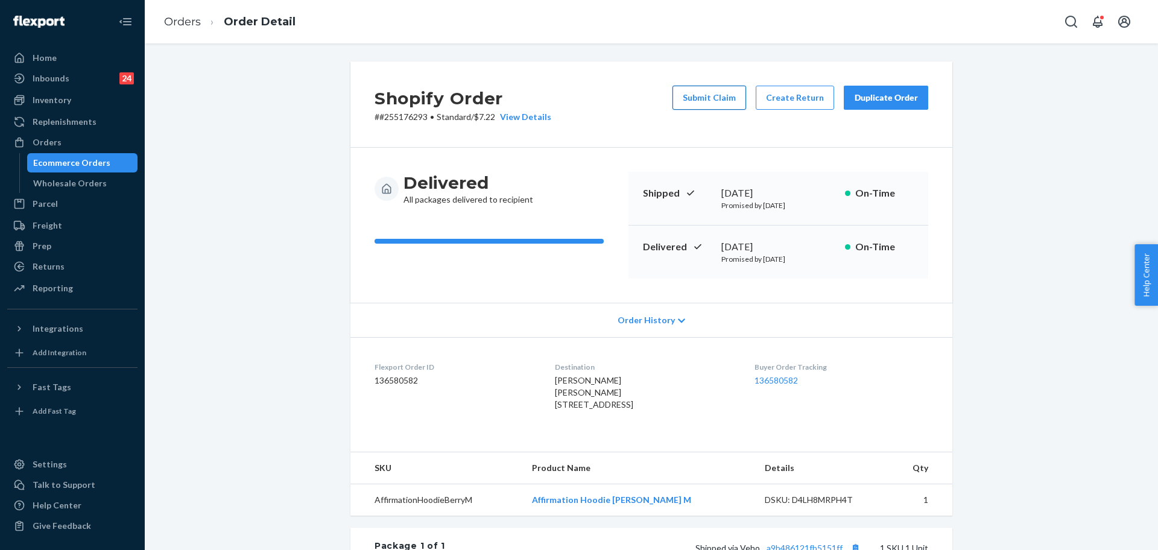
click at [704, 96] on button "Submit Claim" at bounding box center [709, 98] width 74 height 24
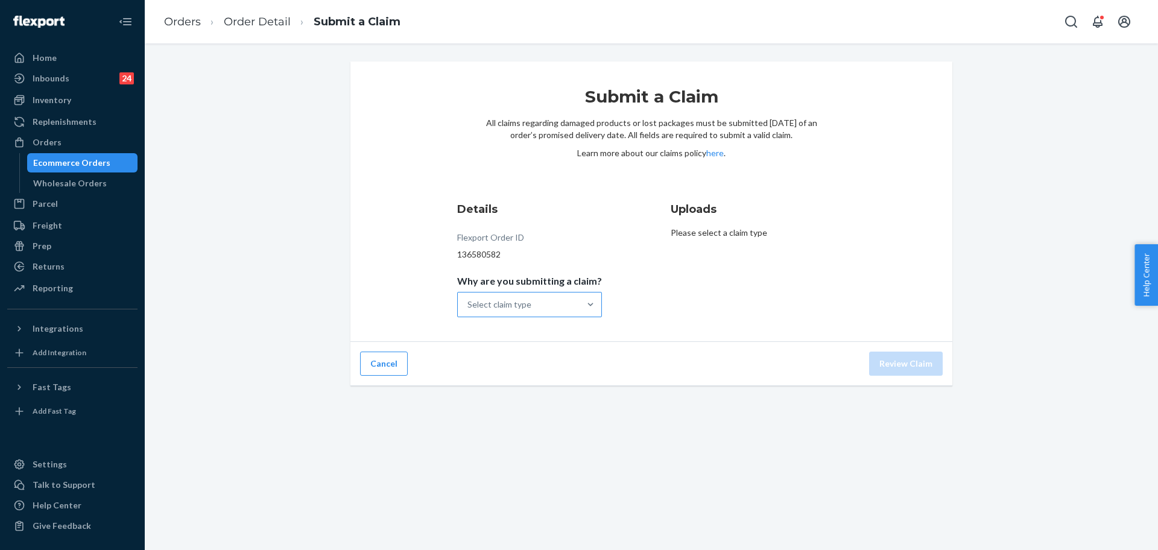
click at [497, 310] on div "Select claim type" at bounding box center [499, 304] width 64 height 12
click at [468, 310] on input "Why are you submitting a claim? Select claim type" at bounding box center [467, 304] width 1 height 12
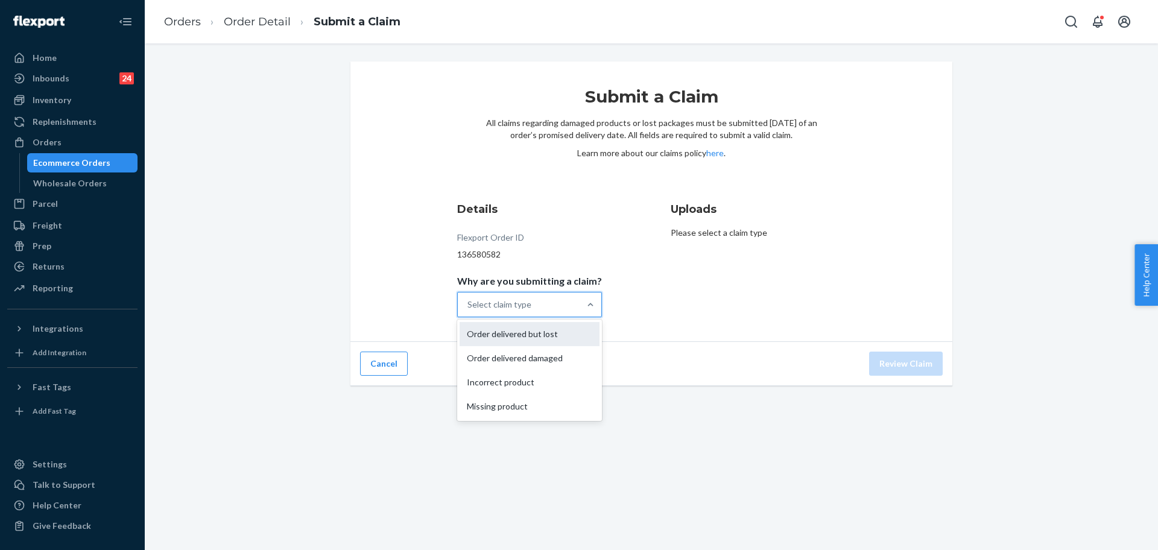
click at [515, 342] on div "Order delivered but lost" at bounding box center [529, 334] width 140 height 24
click at [468, 310] on input "Why are you submitting a claim? option Order delivered but lost focused, 1 of 4…" at bounding box center [467, 304] width 1 height 12
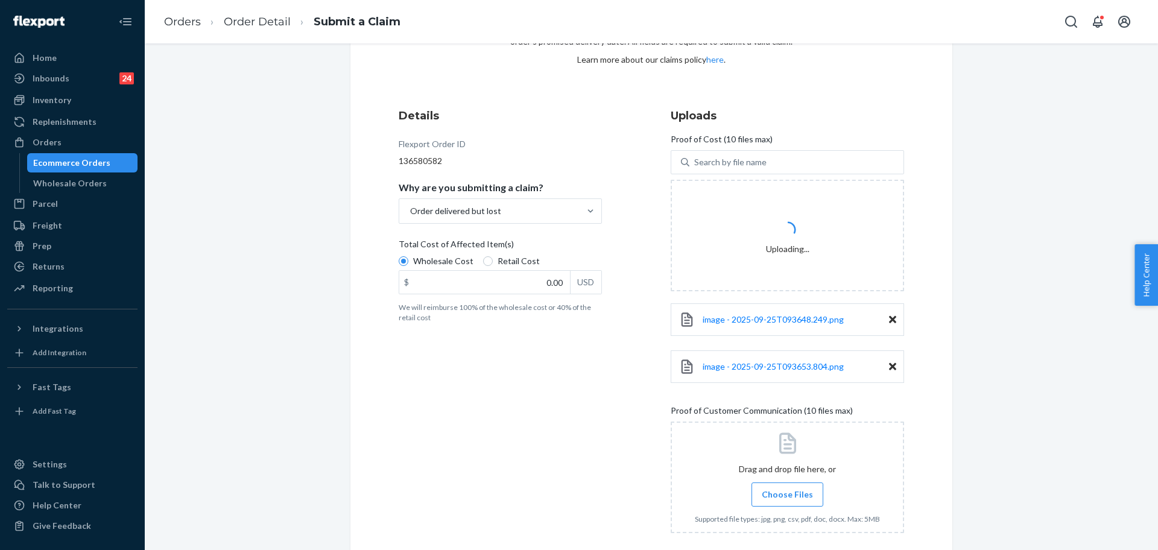
scroll to position [155, 0]
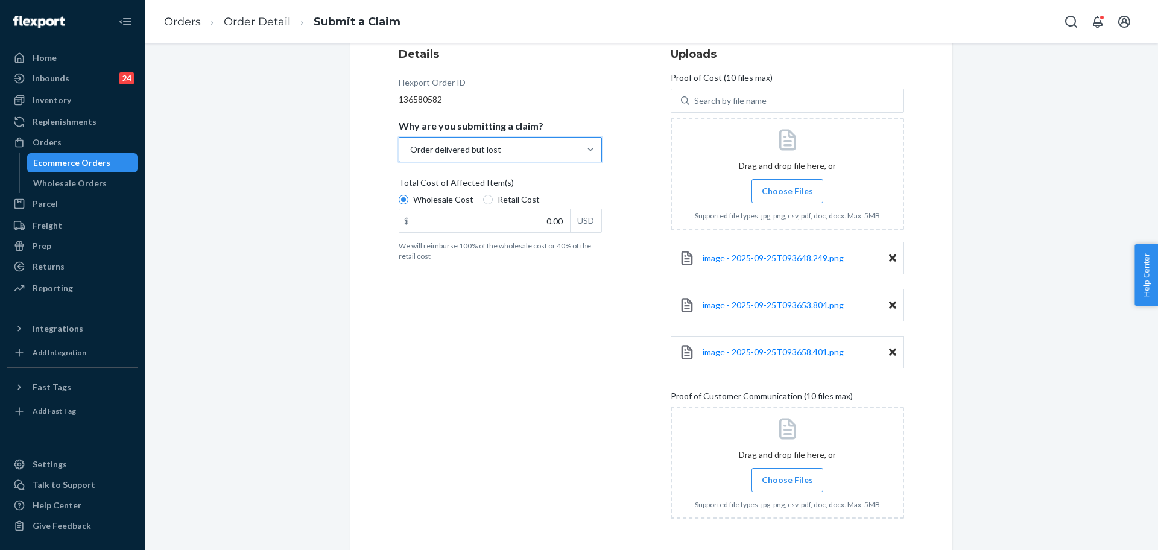
drag, startPoint x: 587, startPoint y: 417, endPoint x: 560, endPoint y: 356, distance: 66.4
click at [585, 417] on div "Details Flexport Order ID 136580582 Why are you submitting a claim? option Orde…" at bounding box center [515, 287] width 233 height 496
click at [893, 353] on div "image - 2025-09-25T093658.401.png" at bounding box center [786, 352] width 233 height 33
click at [893, 354] on div "image - 2025-09-25T093658.401.png" at bounding box center [786, 352] width 233 height 33
click at [889, 349] on icon at bounding box center [892, 352] width 7 height 11
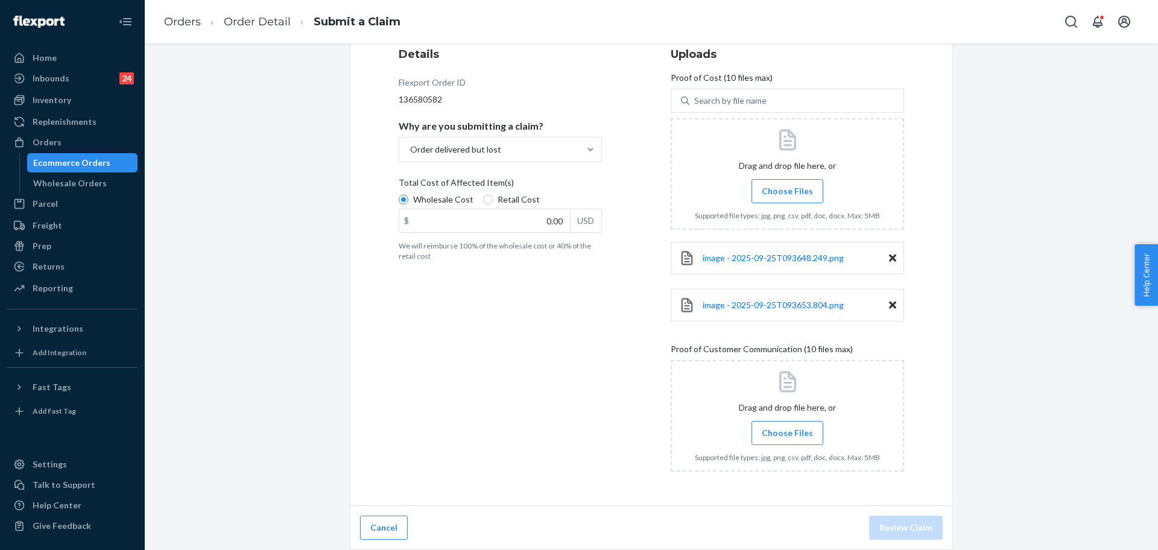
click at [883, 310] on div "image - 2025-09-25T093653.804.png" at bounding box center [786, 305] width 233 height 33
click at [889, 304] on icon at bounding box center [892, 305] width 7 height 11
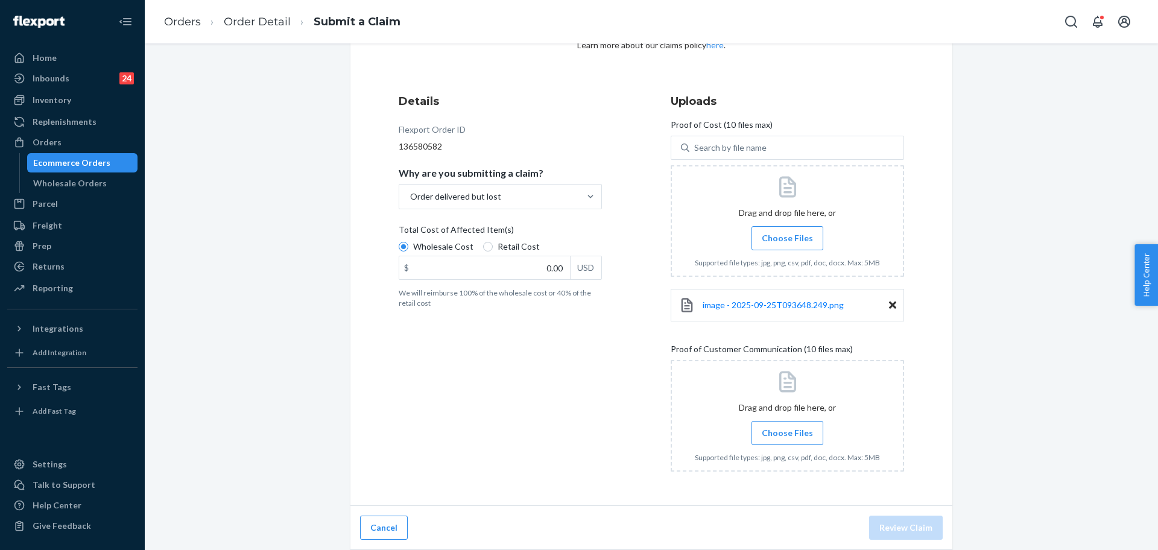
click at [889, 303] on icon at bounding box center [892, 304] width 7 height 7
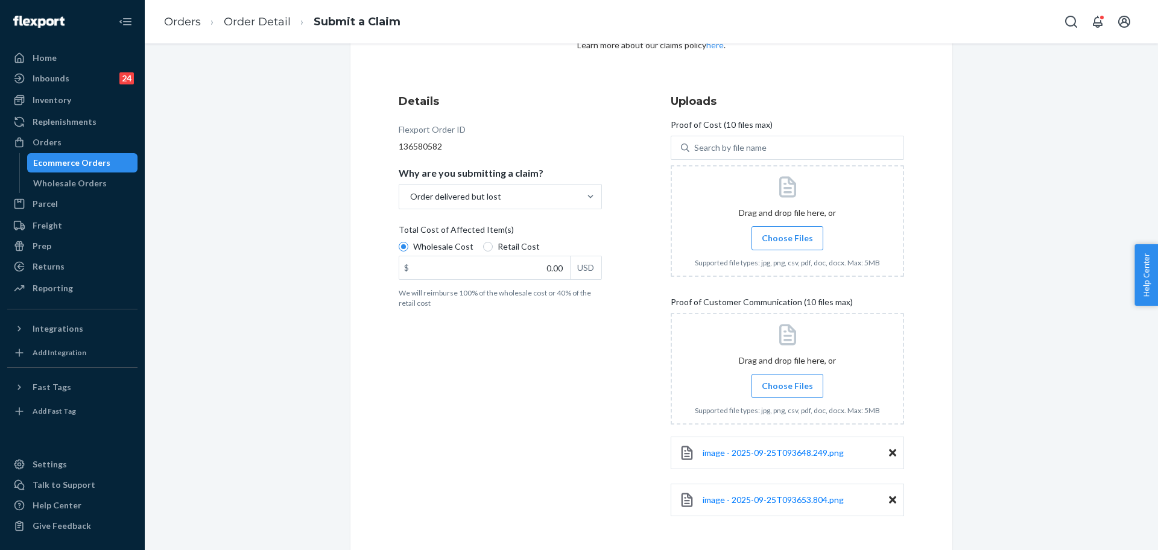
scroll to position [155, 0]
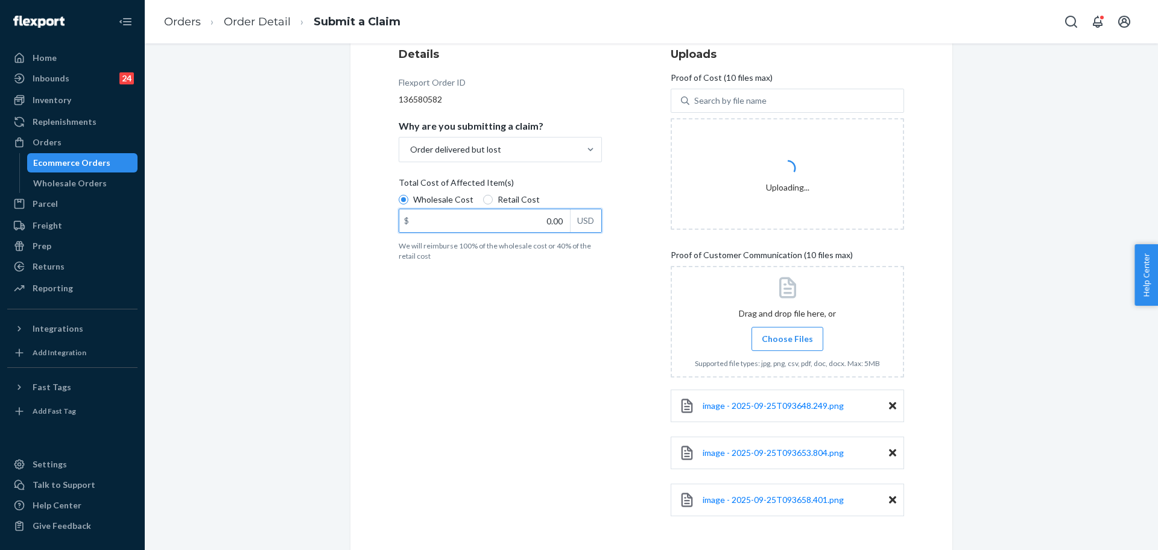
click at [535, 227] on input "0.00" at bounding box center [484, 220] width 171 height 23
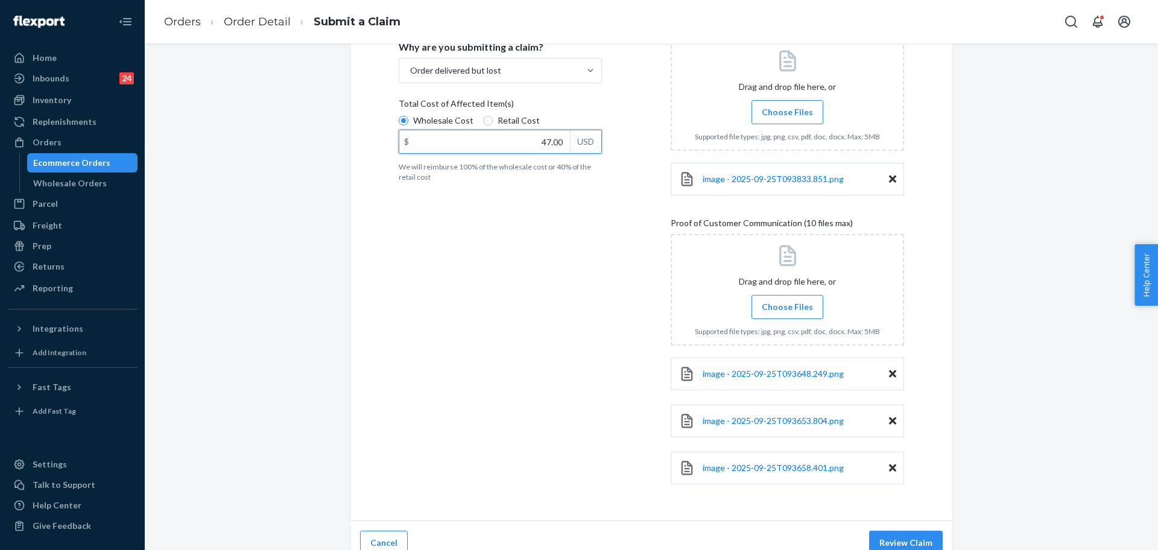
scroll to position [249, 0]
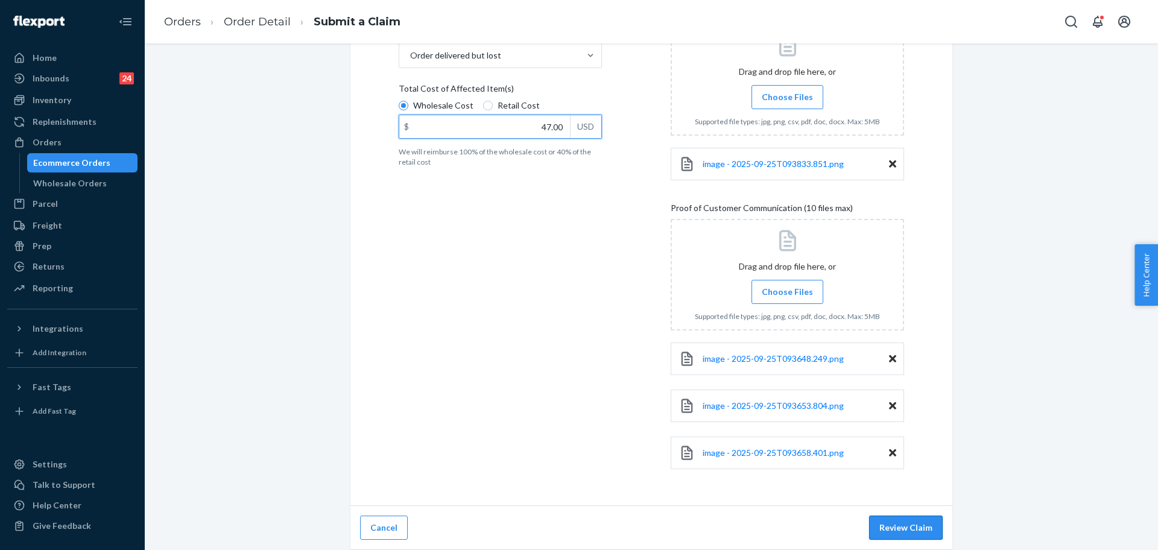
type input "47.00"
click at [883, 527] on button "Review Claim" at bounding box center [906, 527] width 74 height 24
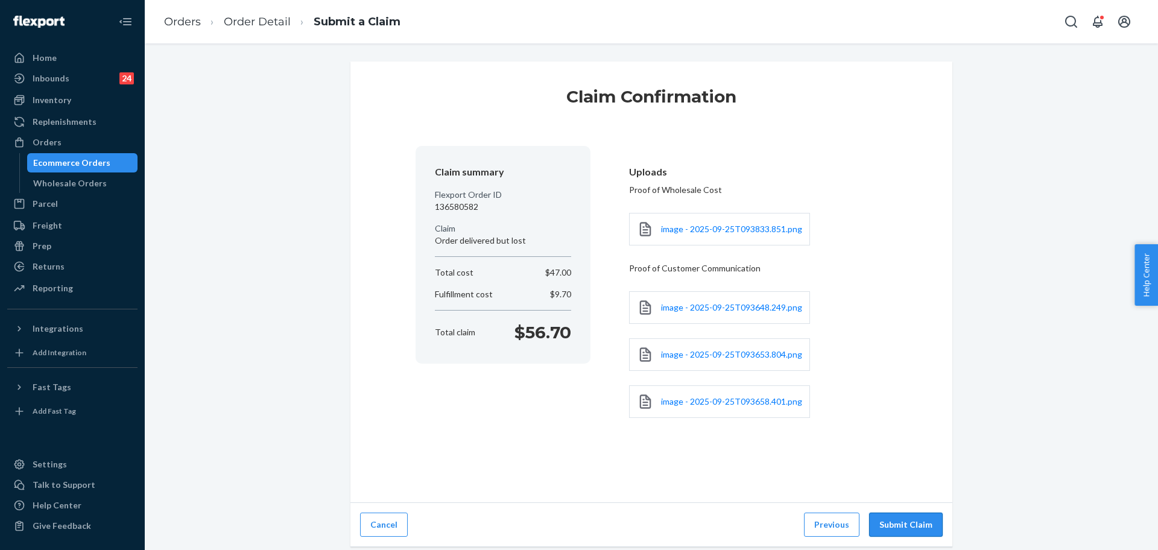
scroll to position [0, 0]
click at [909, 525] on button "Submit Claim" at bounding box center [906, 524] width 74 height 24
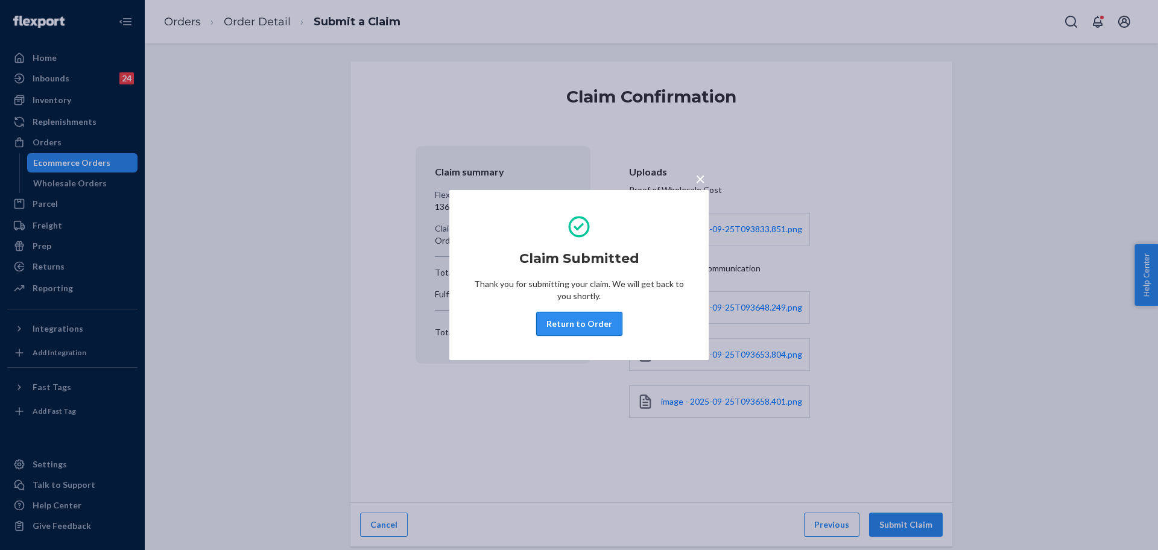
click at [573, 327] on button "Return to Order" at bounding box center [579, 324] width 86 height 24
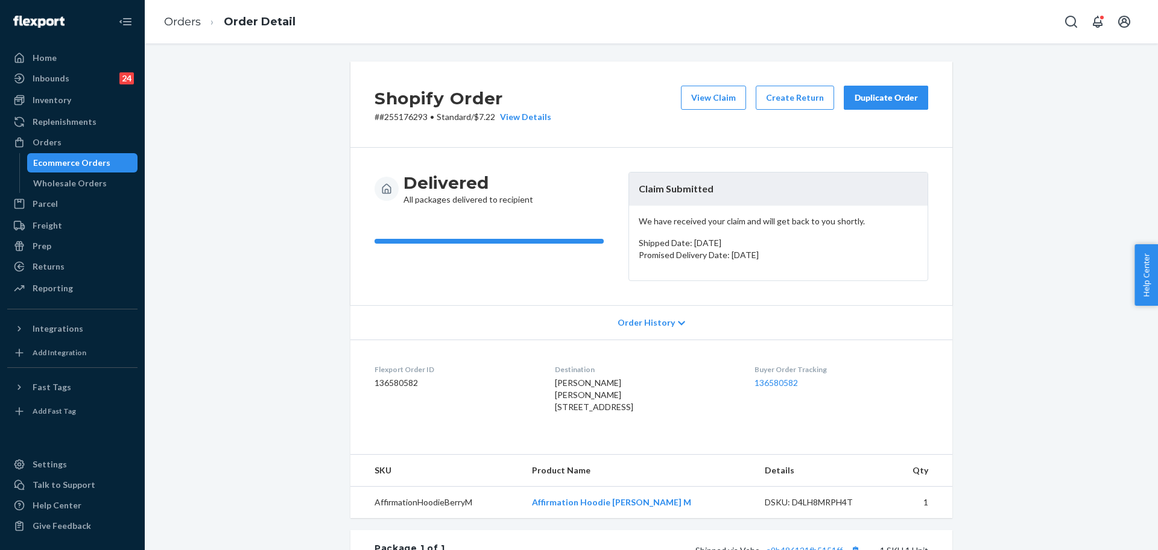
click at [395, 119] on p "# #255176293 • Standard / $7.22 View Details" at bounding box center [462, 117] width 177 height 12
copy p "255176293"
click at [93, 154] on div "Ecommerce Orders" at bounding box center [82, 162] width 109 height 17
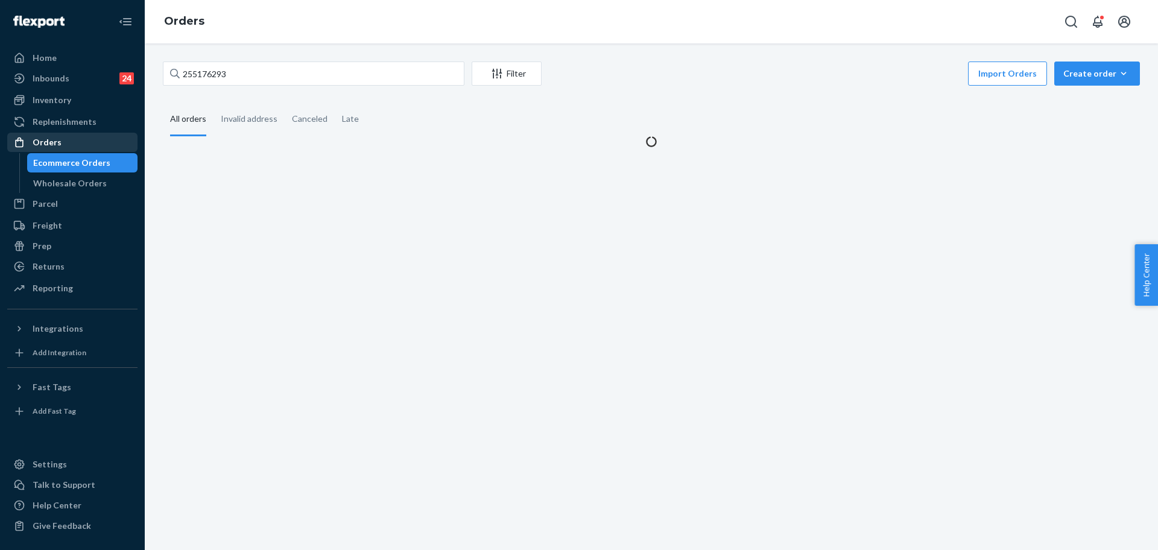
click at [96, 144] on div "Orders" at bounding box center [72, 142] width 128 height 17
click at [263, 69] on input "255176293" at bounding box center [313, 73] width 301 height 24
paste input "090701"
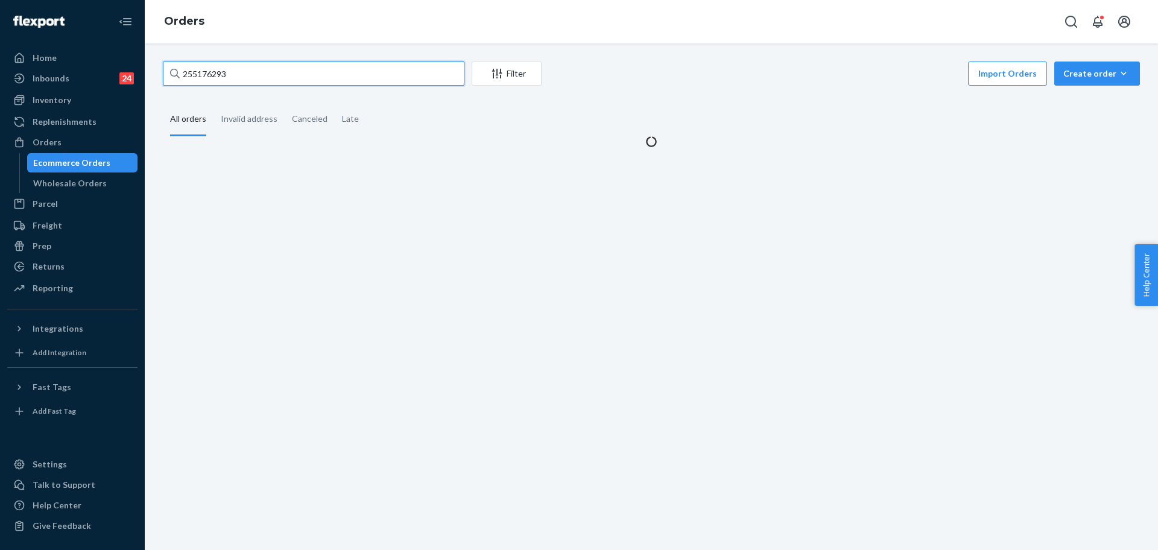
type input "255090701"
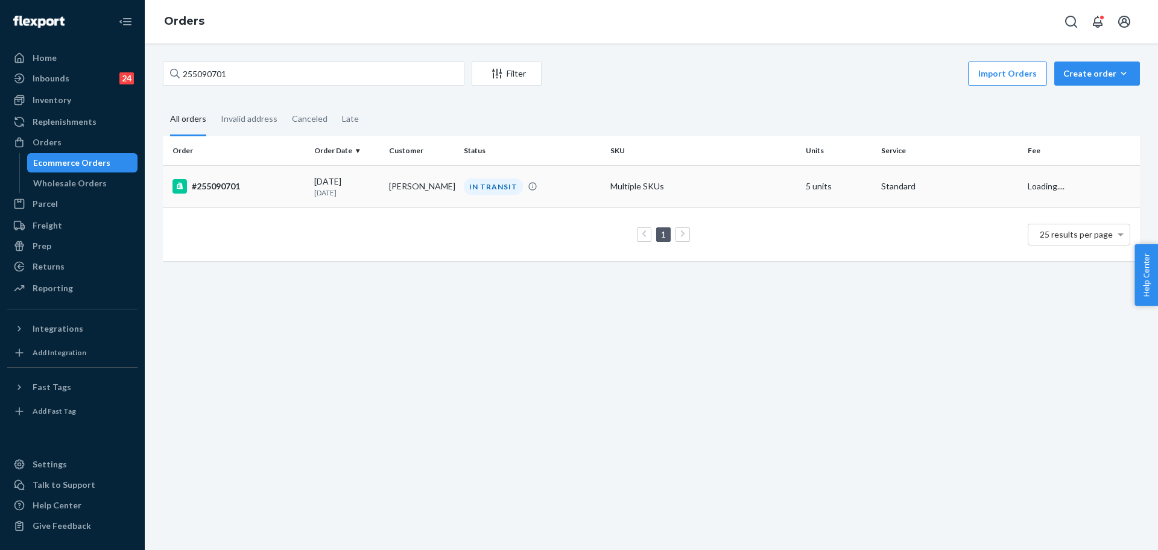
click at [707, 183] on td "Multiple SKUs" at bounding box center [702, 186] width 195 height 42
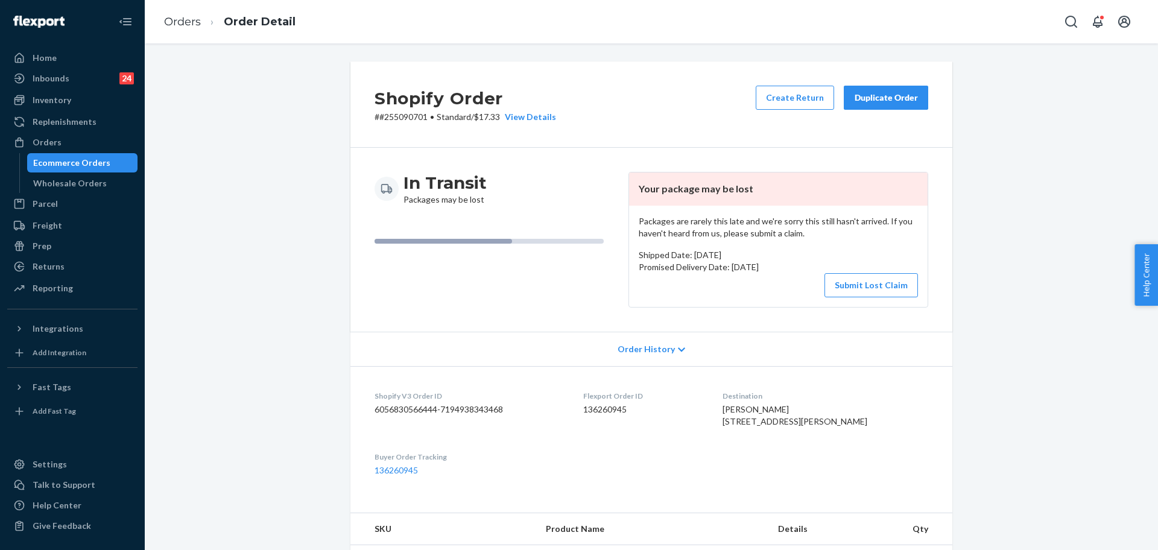
click at [891, 105] on button "Duplicate Order" at bounding box center [885, 98] width 84 height 24
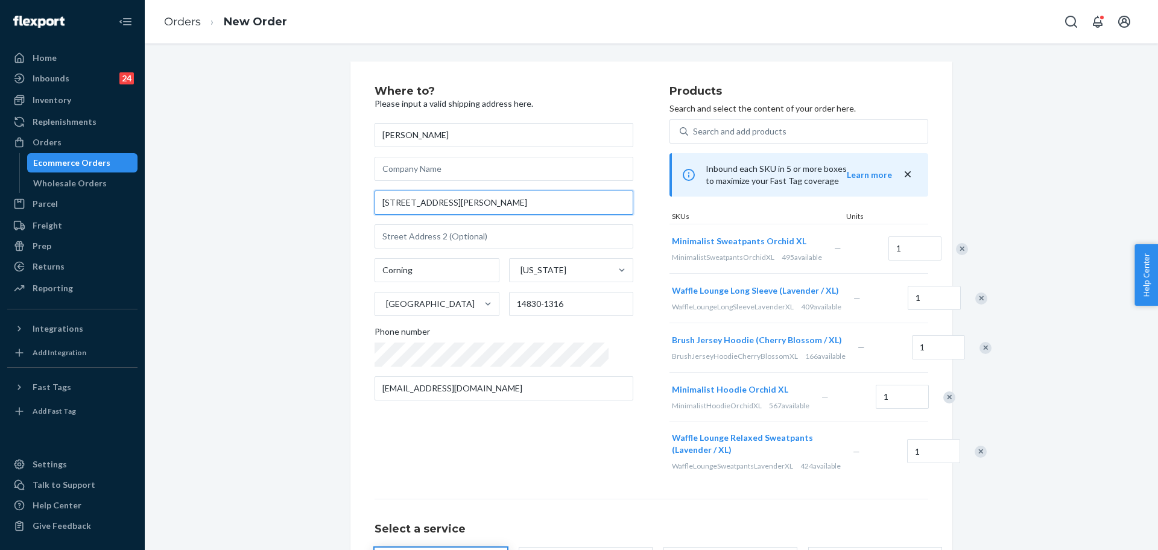
click at [528, 209] on input "161 Fuller Ave" at bounding box center [503, 203] width 259 height 24
paste input "nue Corning, NY 14830"
type input "161 Fuller Avenue Corning, NY 14830"
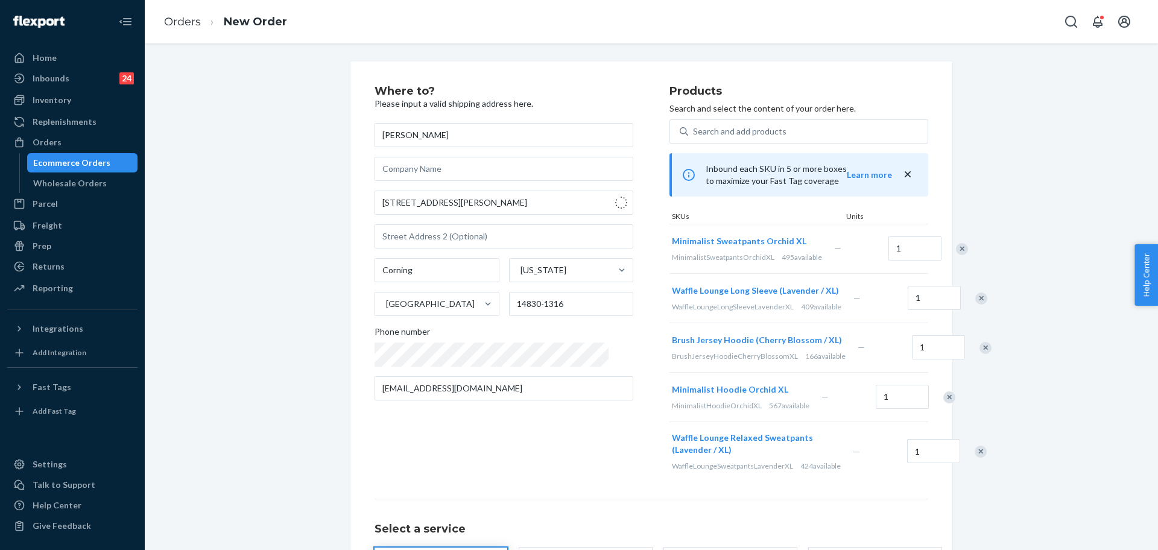
type input "14830"
type input "161 Fuller Ave"
click at [392, 419] on div "Where to? Please input a valid shipping address here. Craig Casper 161 Fuller A…" at bounding box center [521, 283] width 295 height 395
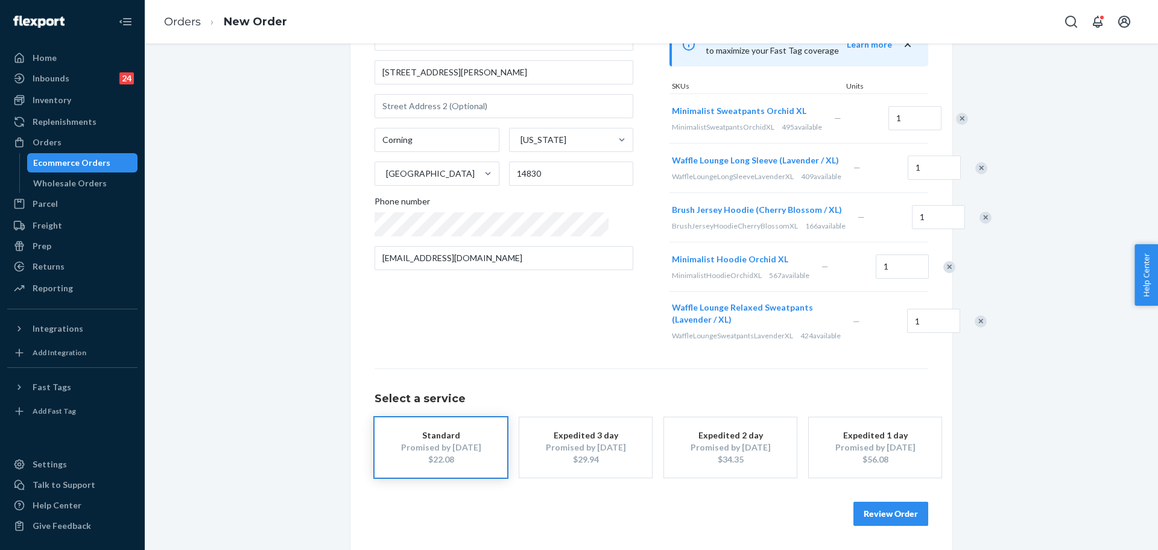
scroll to position [197, 0]
click at [884, 505] on button "Review Order" at bounding box center [890, 514] width 75 height 24
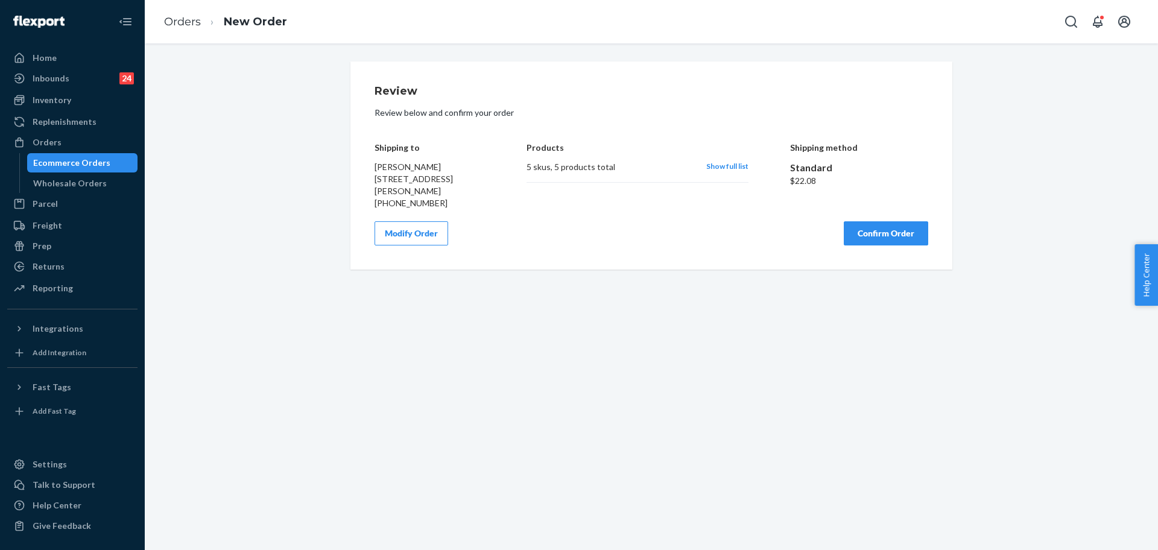
scroll to position [0, 0]
click at [868, 238] on button "Confirm Order" at bounding box center [885, 233] width 84 height 24
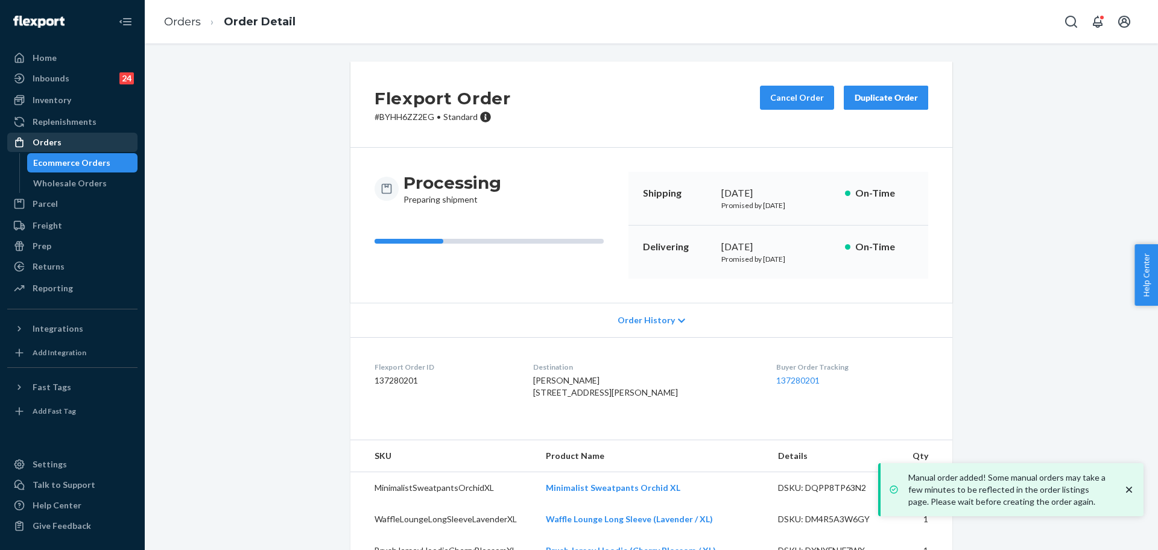
click at [118, 143] on div "Orders" at bounding box center [72, 142] width 128 height 17
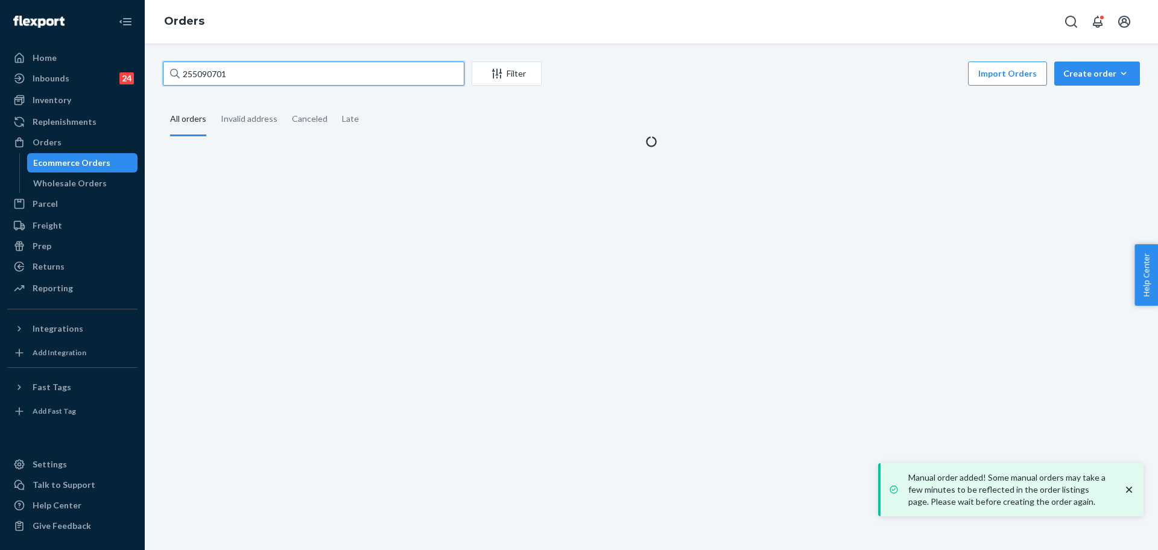
click at [301, 71] on input "255090701" at bounding box center [313, 73] width 301 height 24
click at [302, 71] on input "255090701" at bounding box center [313, 73] width 301 height 24
drag, startPoint x: 302, startPoint y: 71, endPoint x: 406, endPoint y: 89, distance: 105.4
click at [303, 71] on input "255090701" at bounding box center [313, 73] width 301 height 24
paste input "4204419"
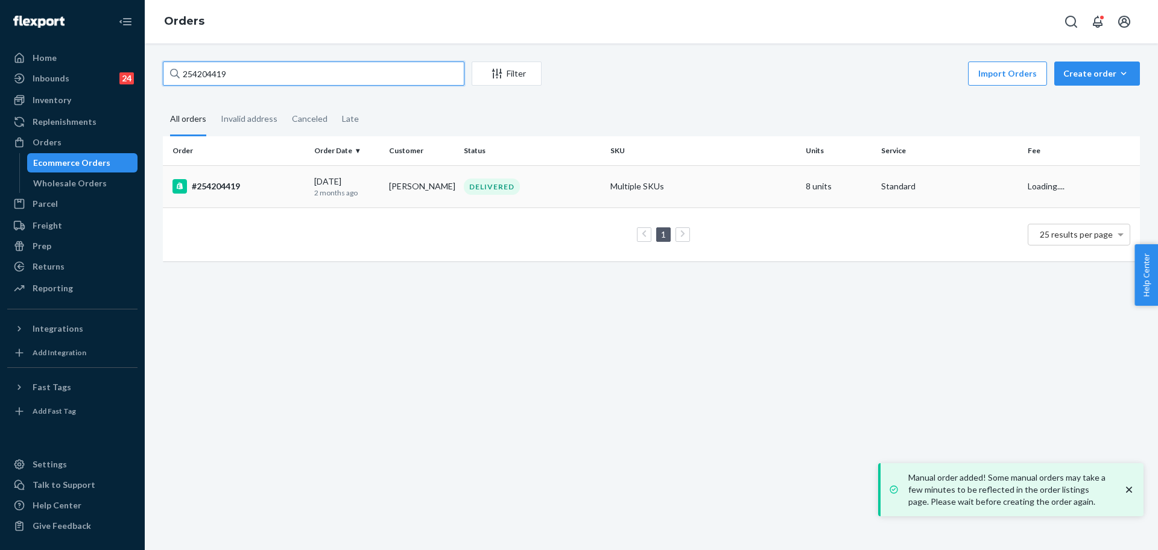
type input "254204419"
click at [732, 189] on td "Multiple SKUs" at bounding box center [702, 186] width 195 height 42
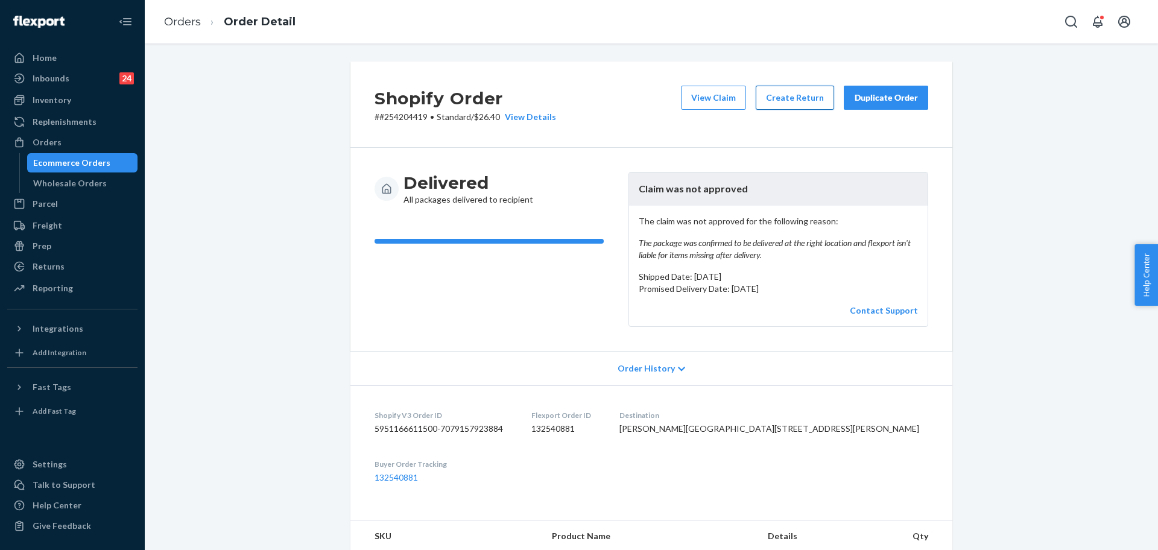
click at [812, 89] on button "Create Return" at bounding box center [794, 98] width 78 height 24
